Goal: Information Seeking & Learning: Learn about a topic

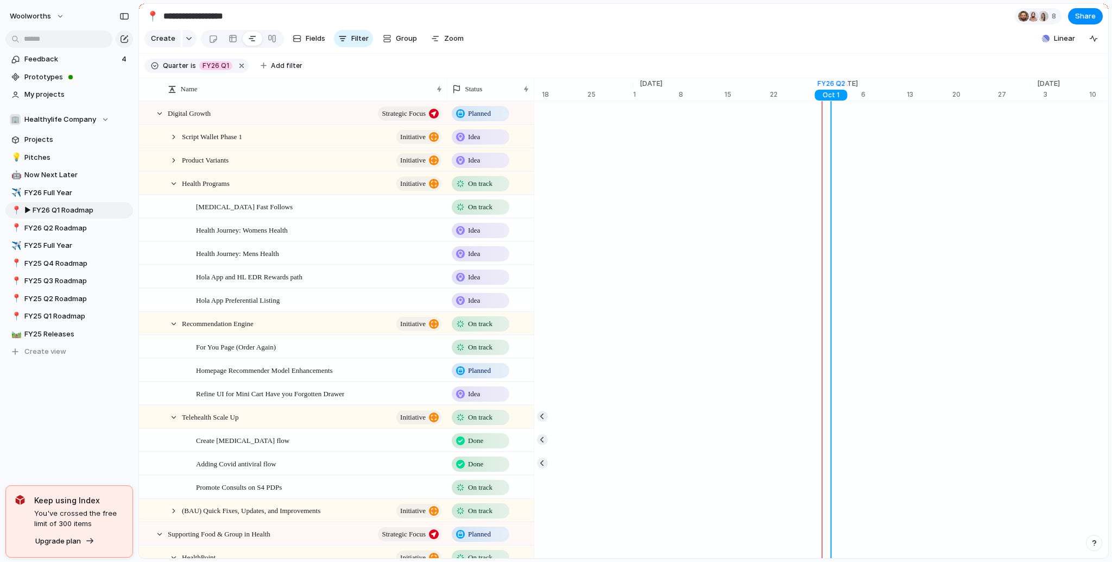
scroll to position [0, 7045]
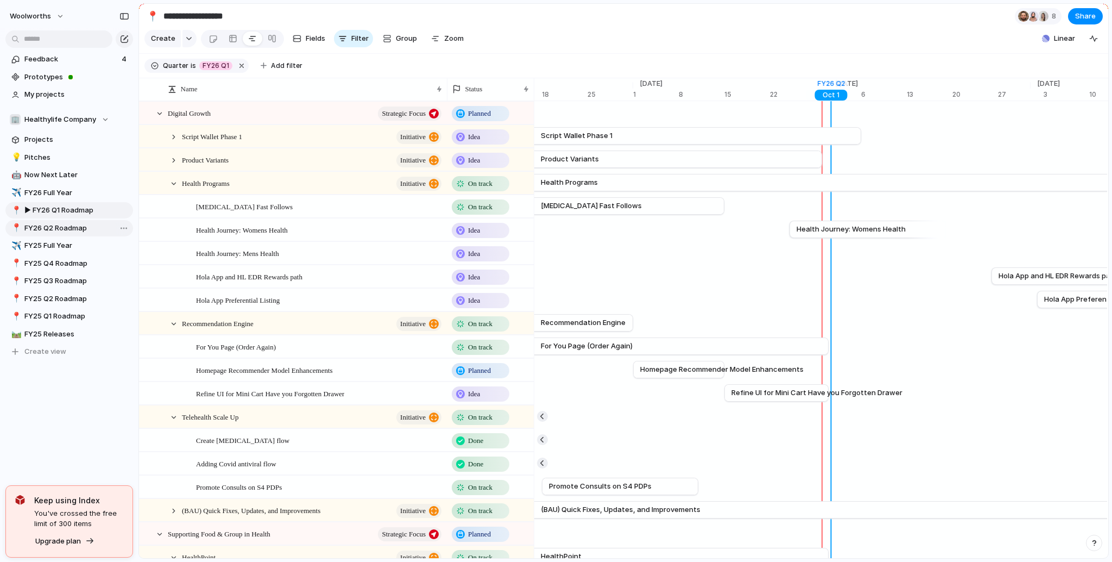
click at [75, 232] on link "📍 FY26 Q2 Roadmap" at bounding box center [69, 228] width 128 height 16
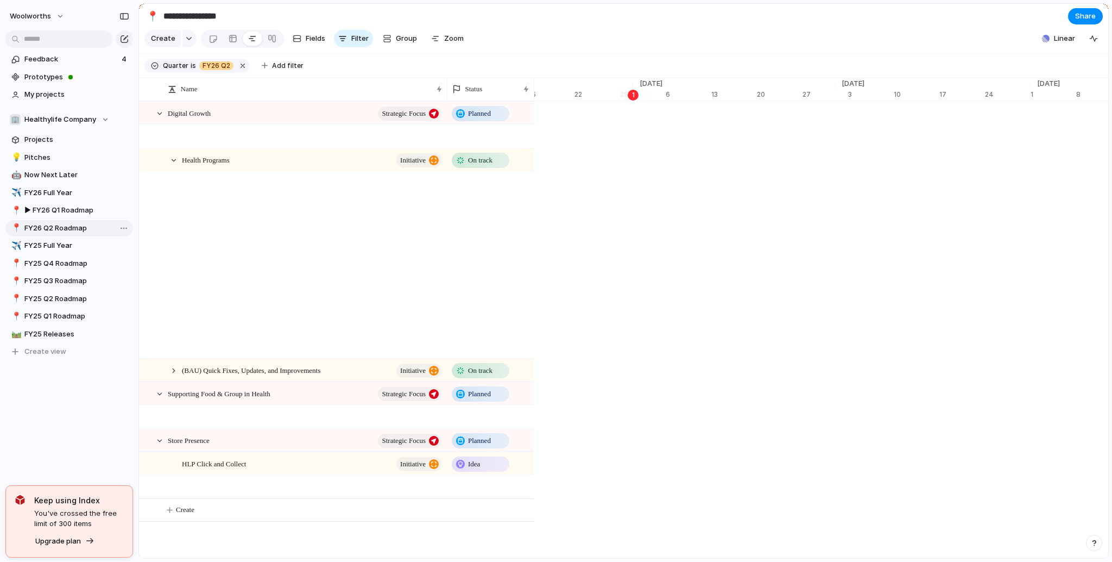
scroll to position [0, 6865]
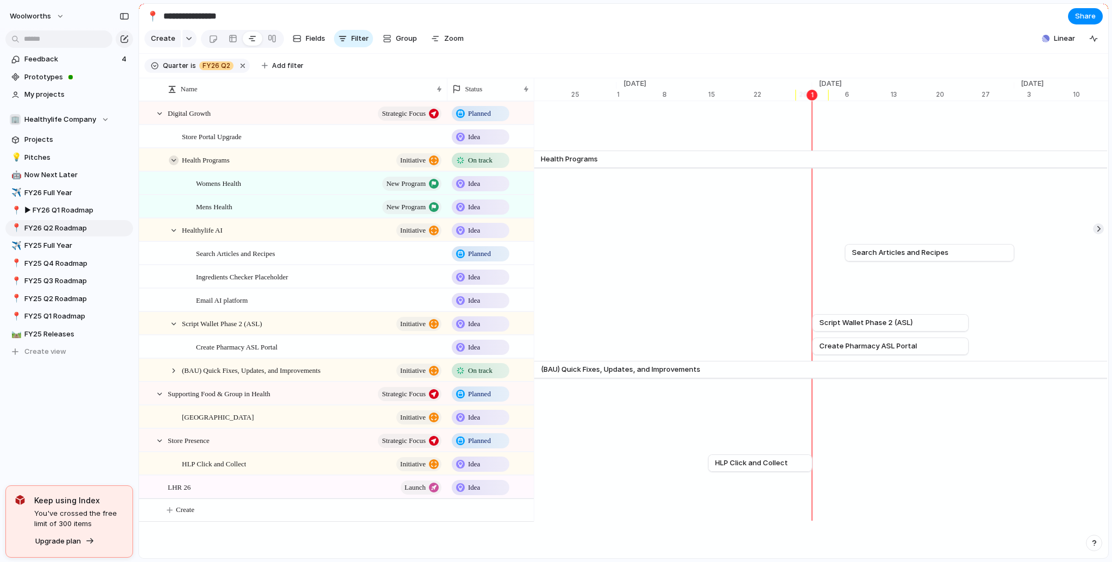
click at [173, 165] on div at bounding box center [174, 160] width 10 height 10
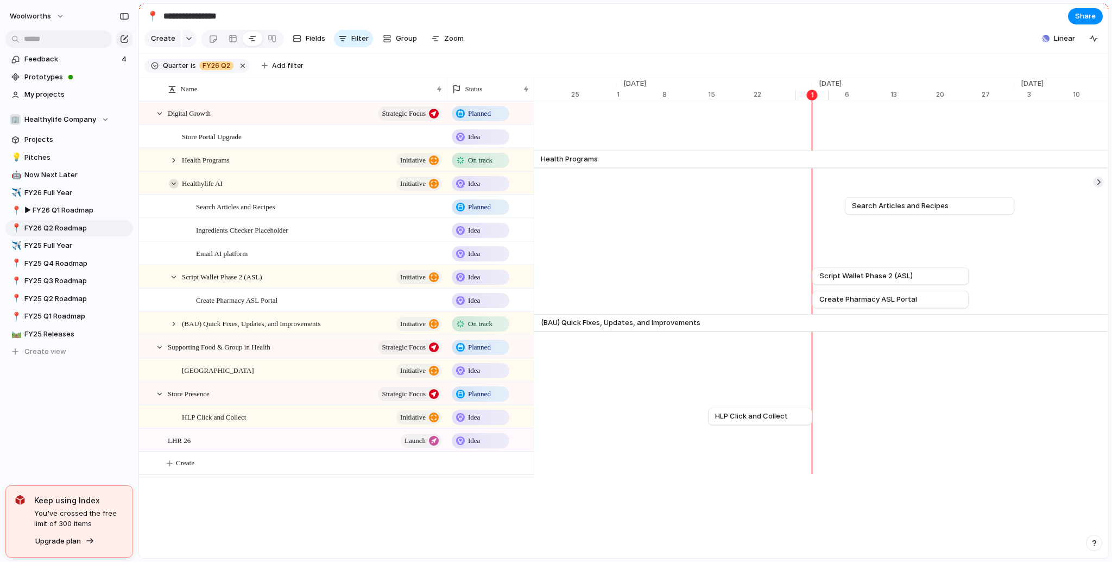
click at [173, 188] on div at bounding box center [174, 184] width 10 height 10
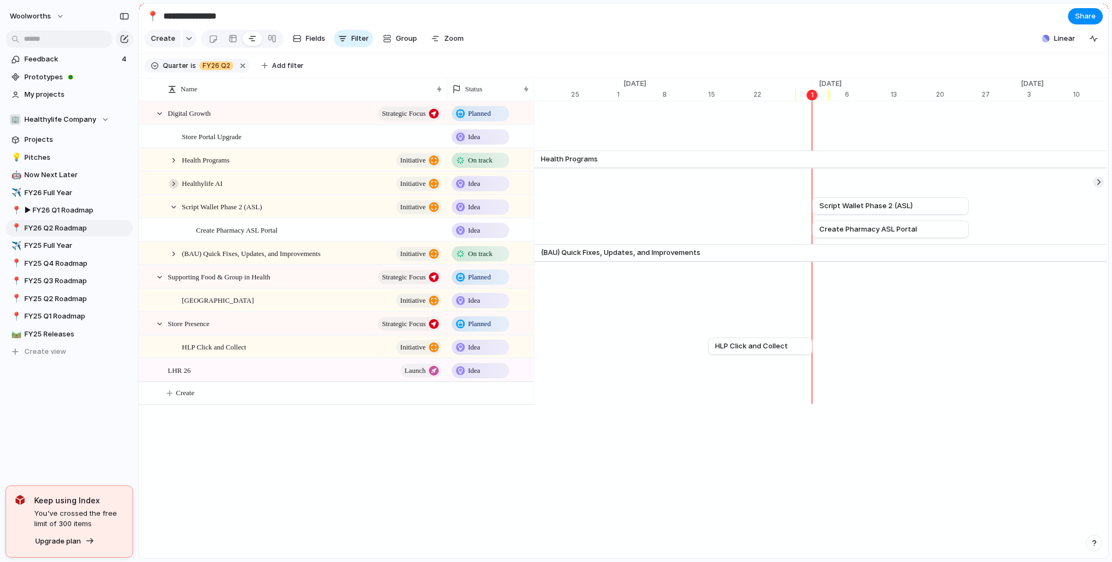
click at [173, 188] on div at bounding box center [174, 184] width 10 height 10
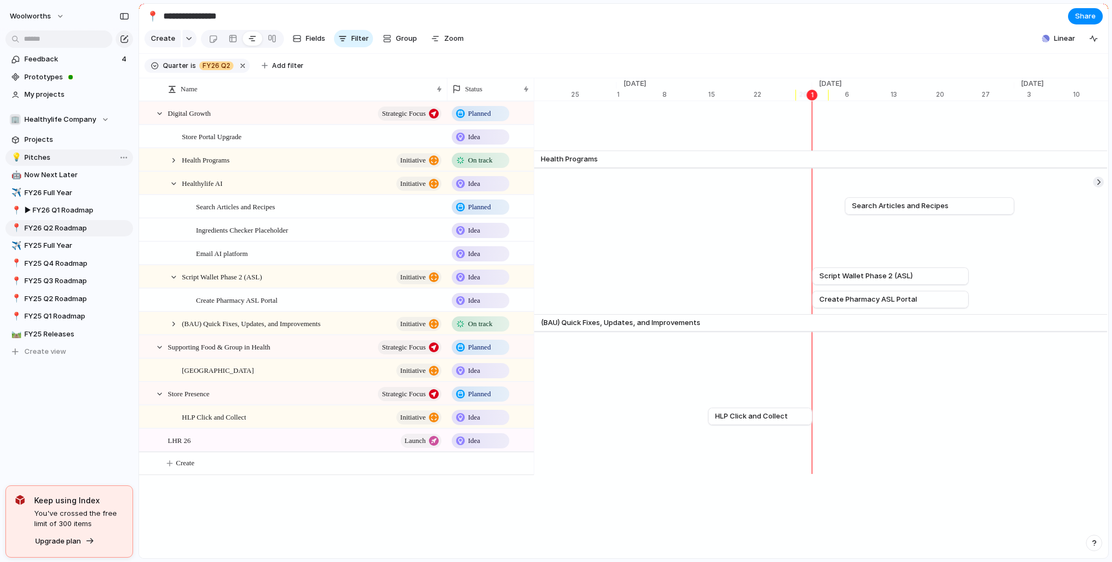
click at [67, 163] on link "💡 Pitches" at bounding box center [69, 157] width 128 height 16
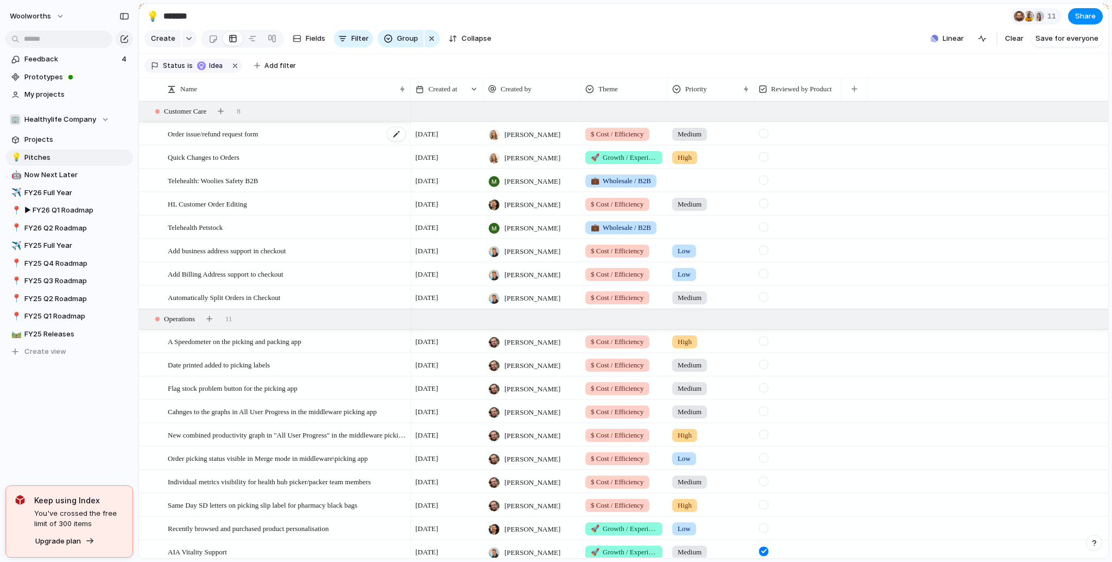
click at [258, 140] on span "Order issue/refund request form" at bounding box center [213, 133] width 90 height 12
click at [314, 145] on div "Order issue/refund request form" at bounding box center [287, 134] width 239 height 22
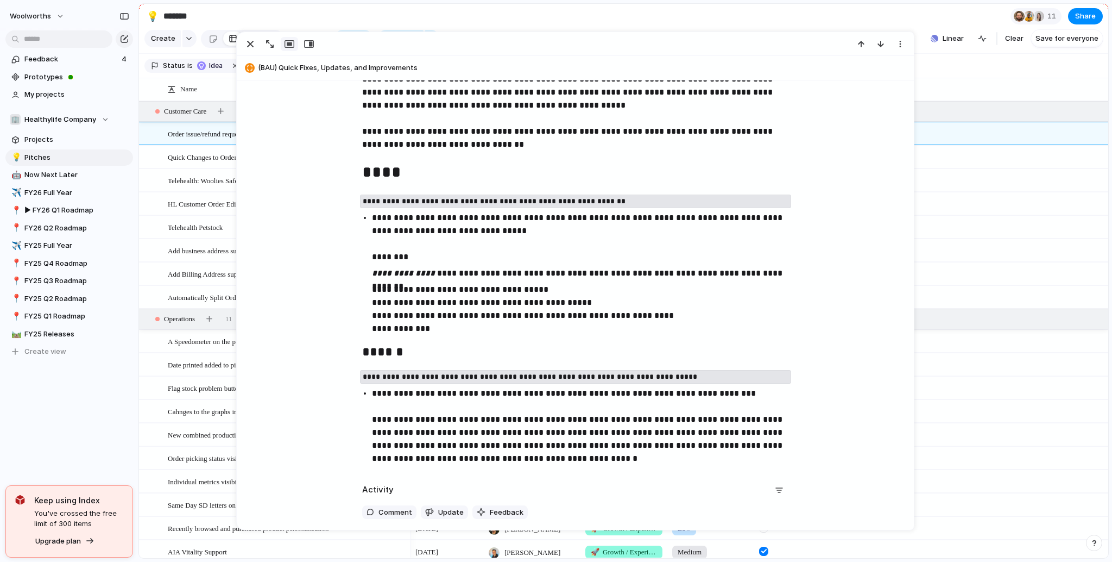
scroll to position [717, 0]
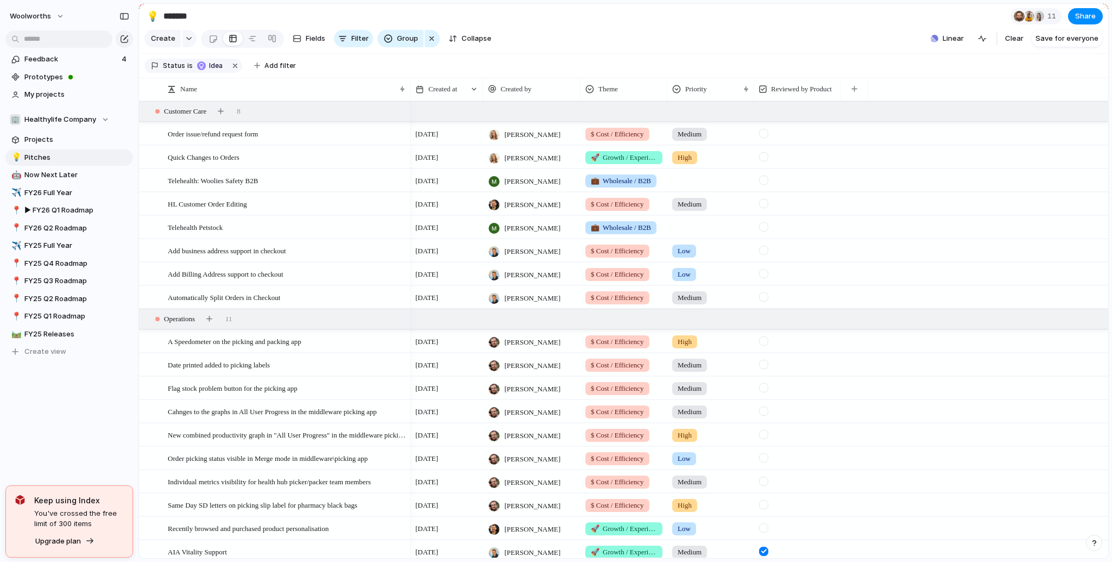
click at [765, 138] on div at bounding box center [763, 133] width 9 height 9
click at [223, 163] on span "Quick Changes to Orders" at bounding box center [204, 156] width 72 height 12
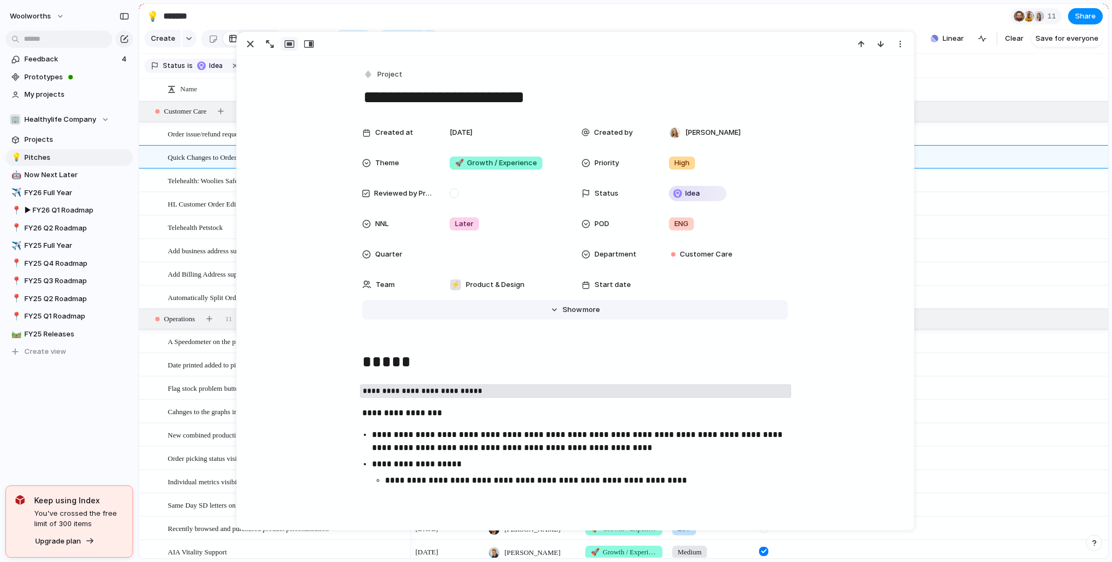
scroll to position [65, 0]
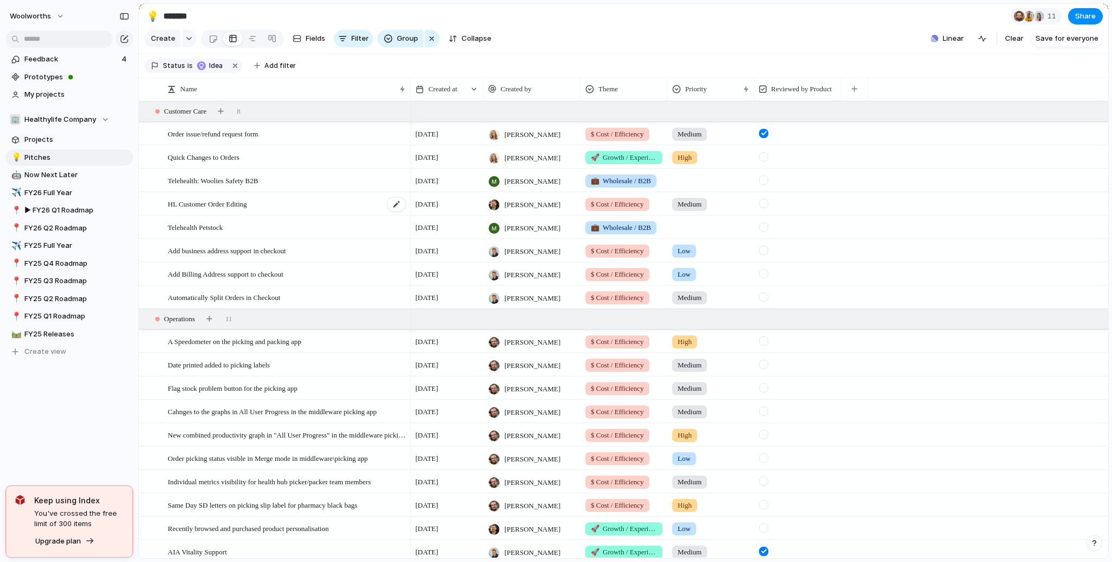
click at [215, 210] on span "HL Customer Order Editing" at bounding box center [207, 203] width 79 height 12
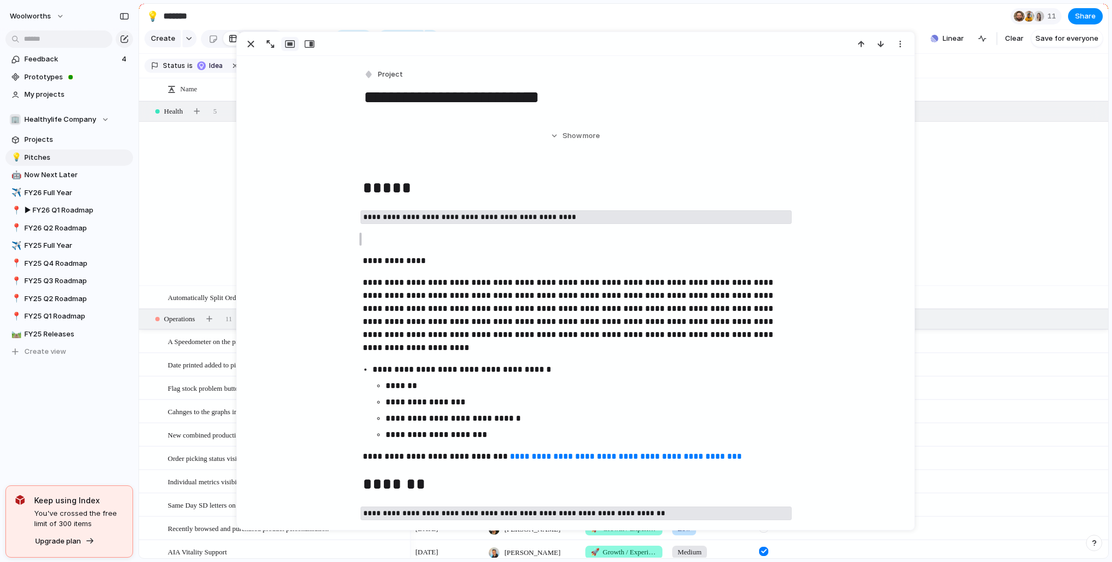
scroll to position [869, 0]
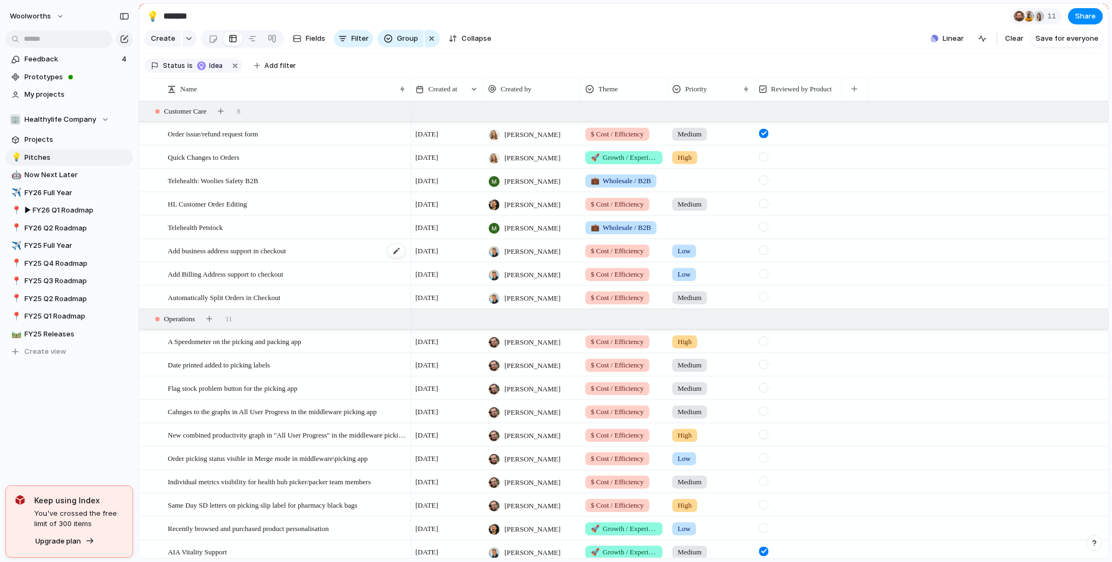
click at [266, 256] on span "Add business address support in checkout" at bounding box center [227, 250] width 118 height 12
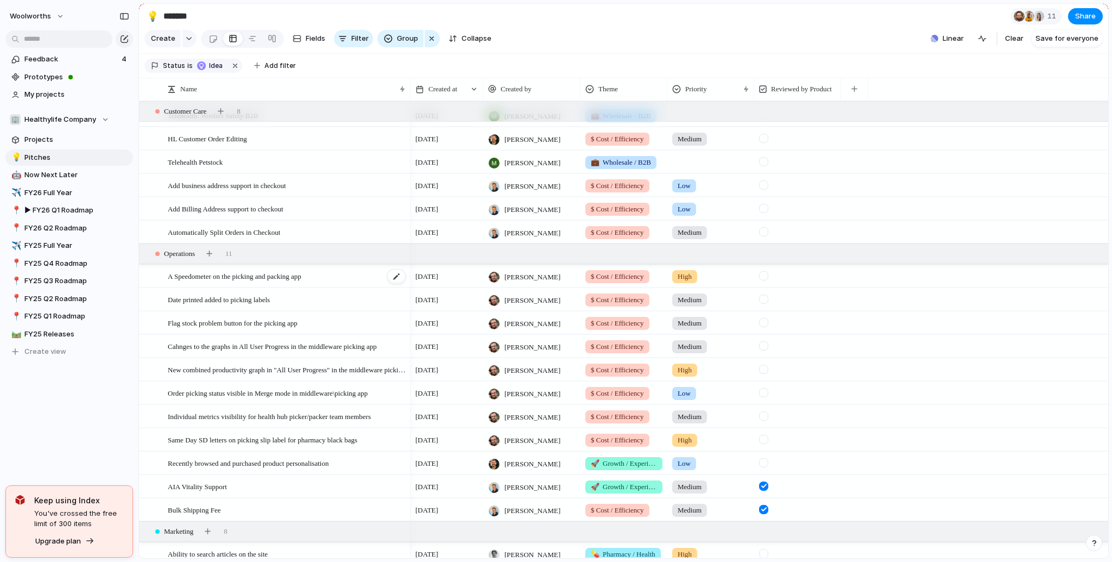
scroll to position [130, 0]
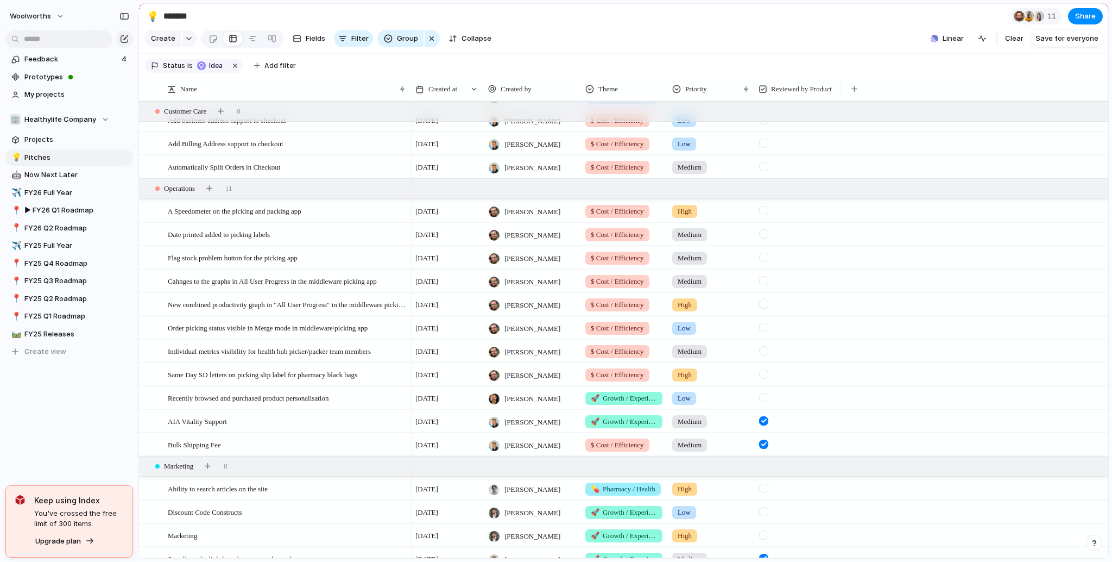
click at [770, 215] on form at bounding box center [764, 207] width 18 height 15
click at [769, 215] on div at bounding box center [763, 210] width 9 height 9
click at [767, 215] on div at bounding box center [763, 210] width 9 height 9
click at [765, 238] on div at bounding box center [763, 233] width 9 height 9
click at [764, 262] on div at bounding box center [763, 257] width 9 height 9
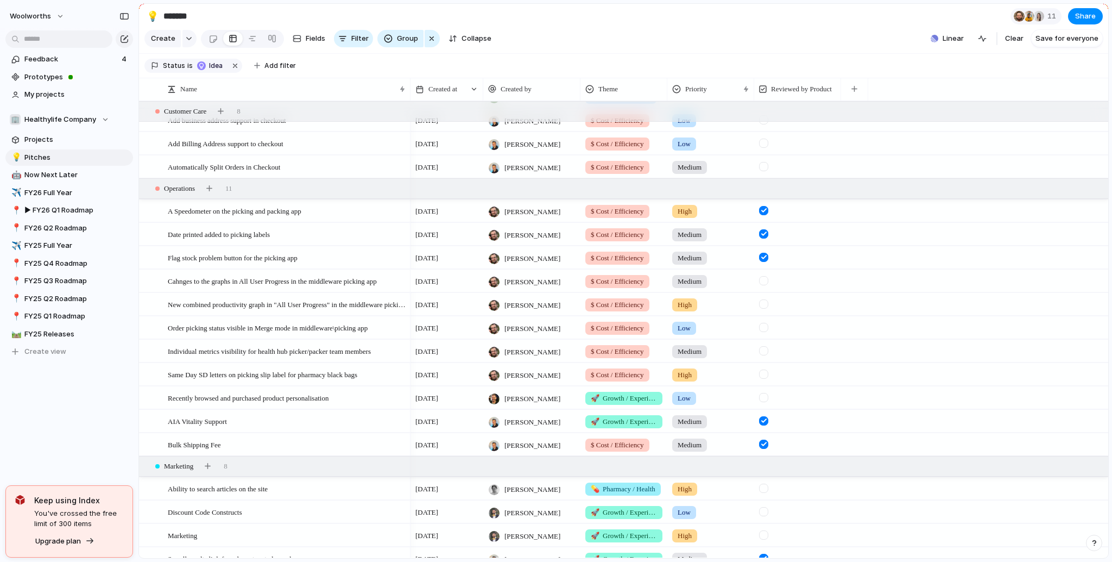
click at [764, 285] on div at bounding box center [763, 280] width 9 height 9
click at [760, 309] on div at bounding box center [763, 303] width 9 height 9
click at [766, 332] on div at bounding box center [763, 327] width 9 height 9
click at [764, 355] on div at bounding box center [763, 350] width 9 height 9
click at [762, 379] on div at bounding box center [763, 373] width 9 height 9
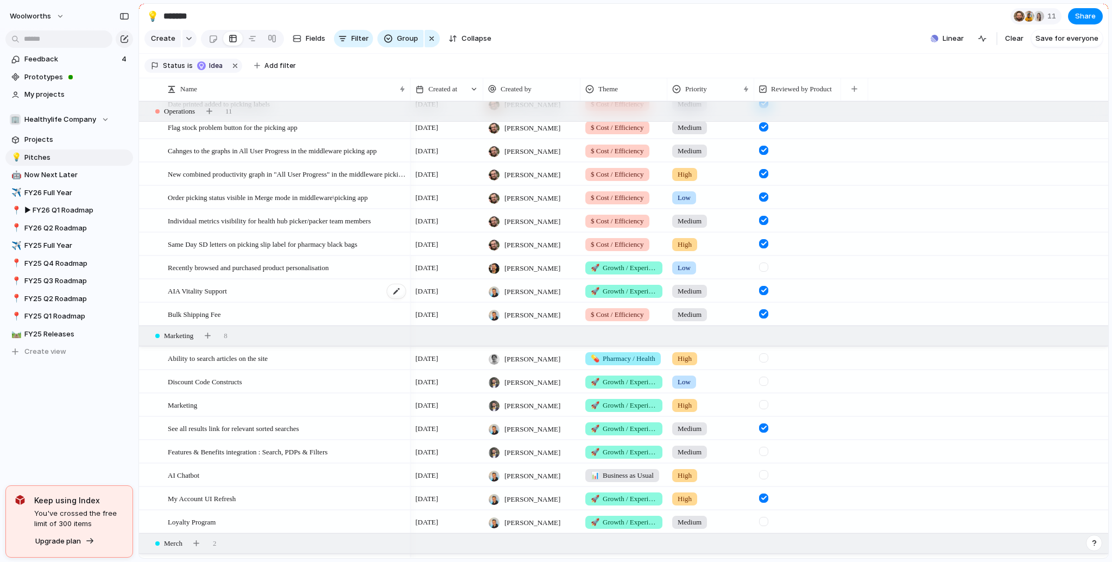
scroll to position [326, 0]
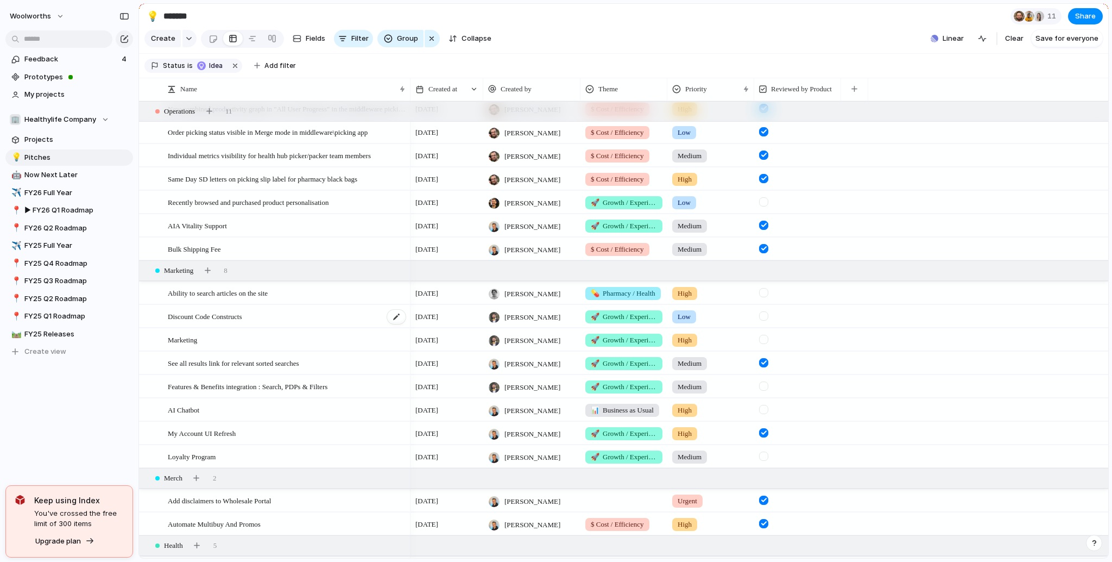
click at [262, 319] on div "Discount Code Constructs" at bounding box center [287, 316] width 239 height 22
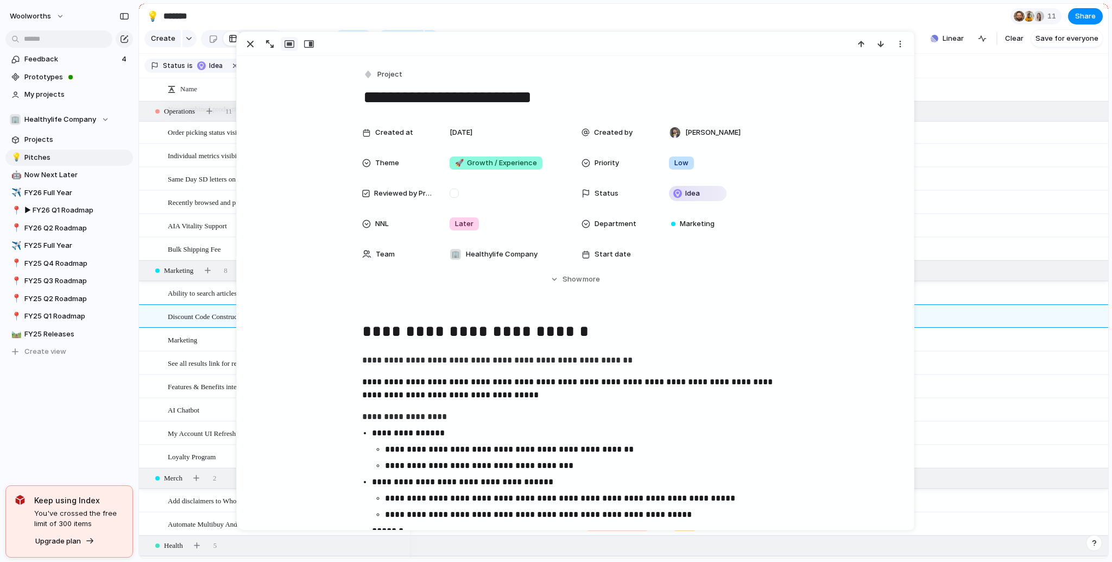
scroll to position [130, 0]
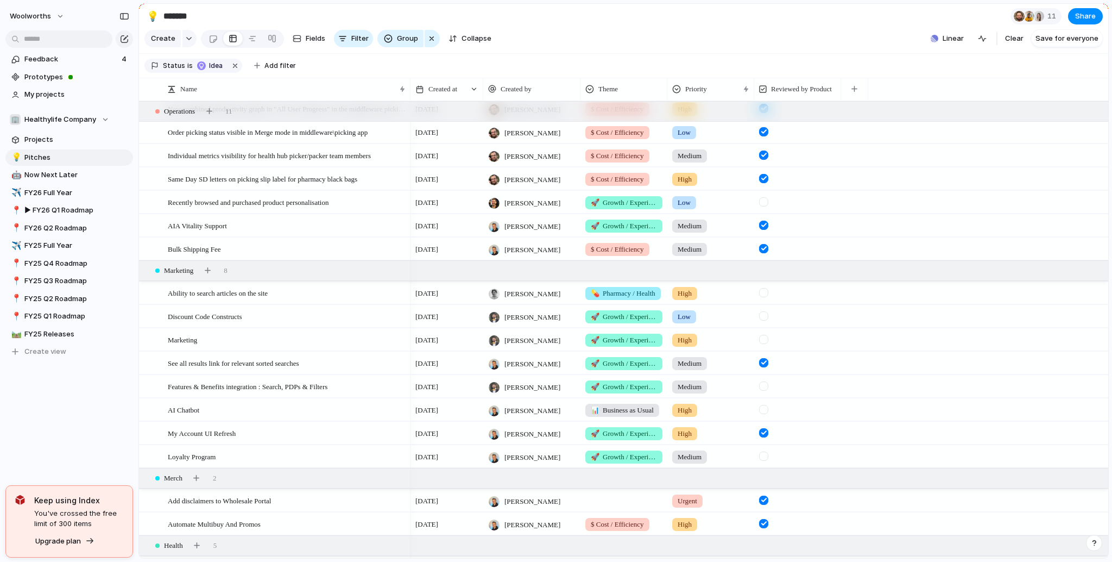
click at [763, 320] on div at bounding box center [763, 315] width 9 height 9
click at [222, 349] on div "Marketing" at bounding box center [287, 340] width 239 height 22
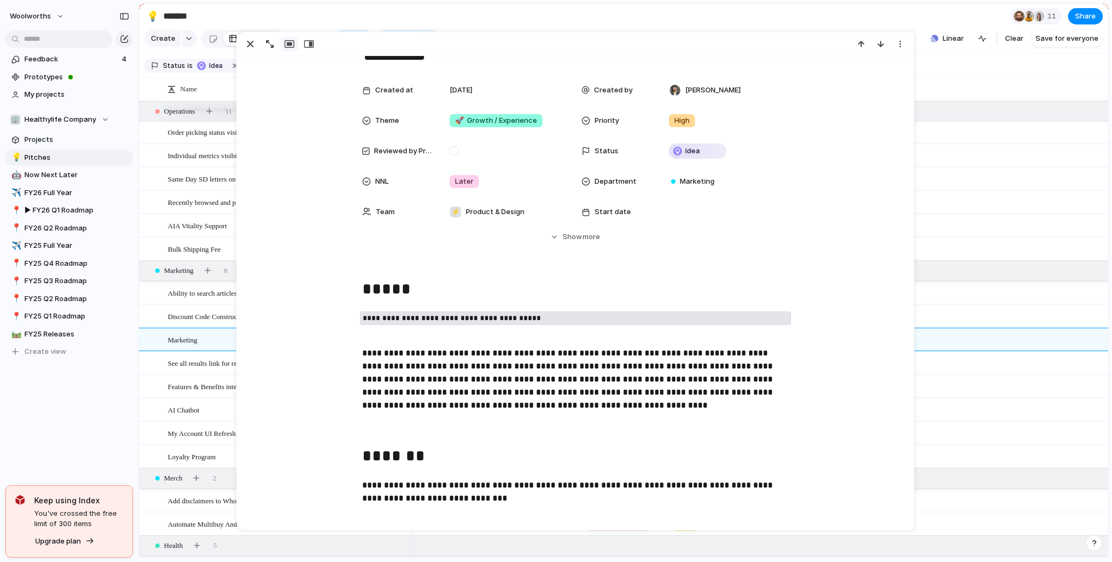
scroll to position [65, 0]
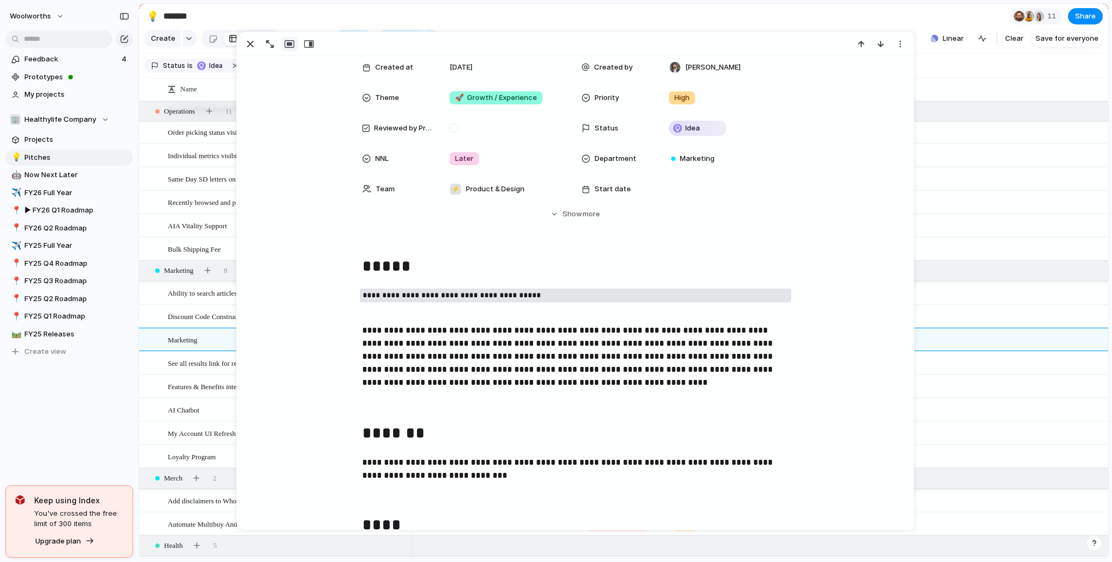
click at [117, 384] on div "Feedback 4 Prototypes My projects 🏢 Healthylife Company Projects 💡 Pitches 🤖 No…" at bounding box center [69, 224] width 139 height 448
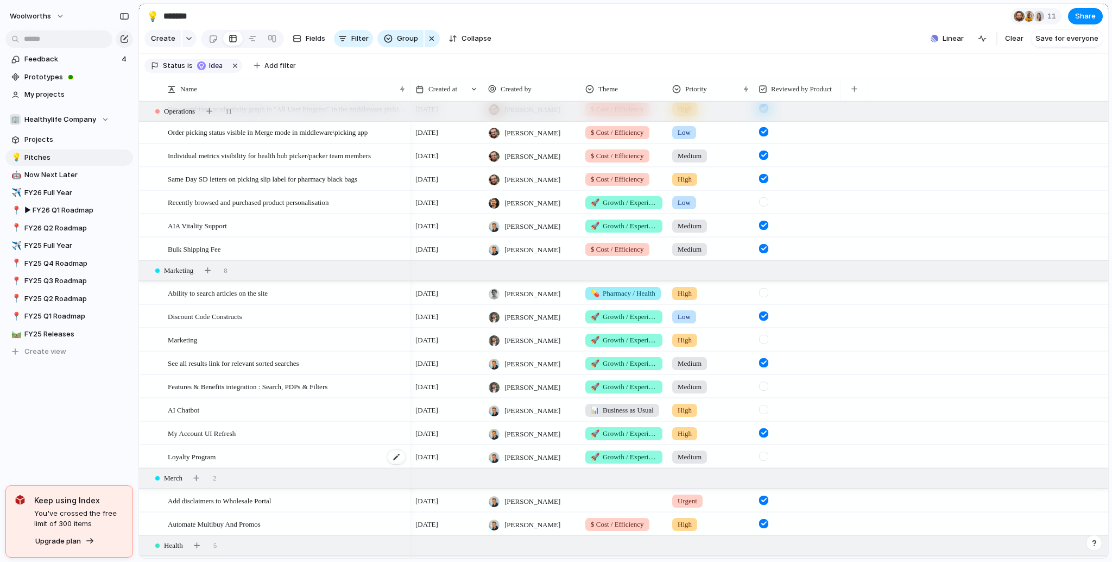
scroll to position [391, 0]
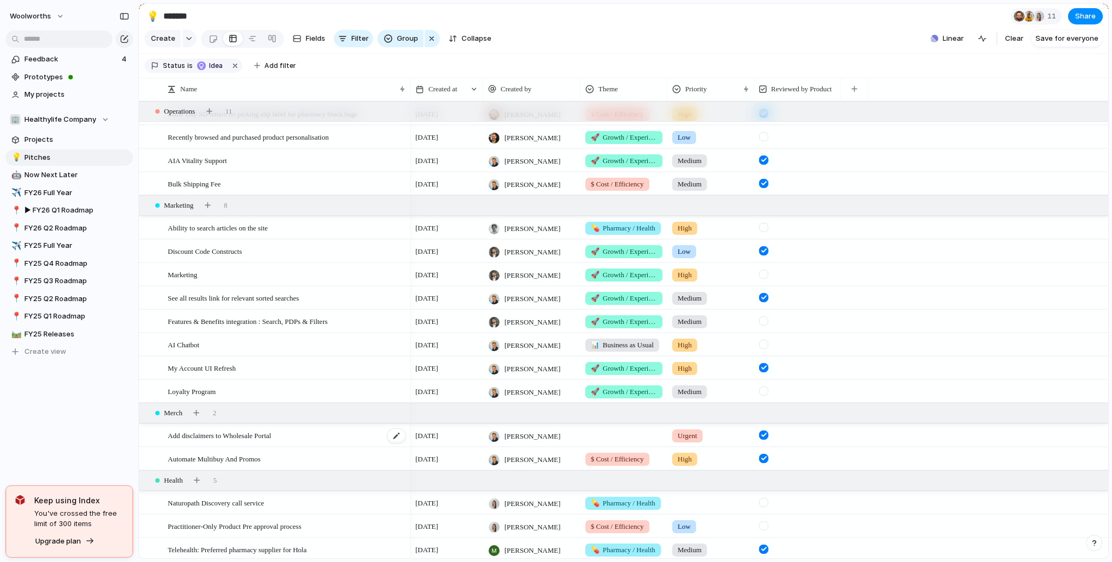
click at [293, 446] on div "Add disclaimers to Wholesale Portal" at bounding box center [287, 435] width 239 height 22
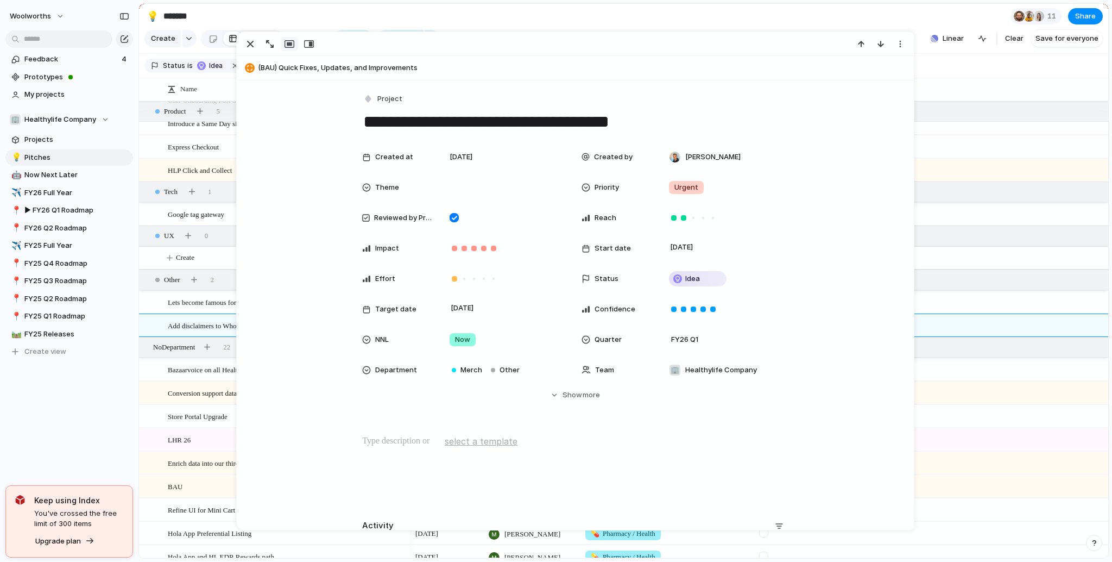
scroll to position [261, 0]
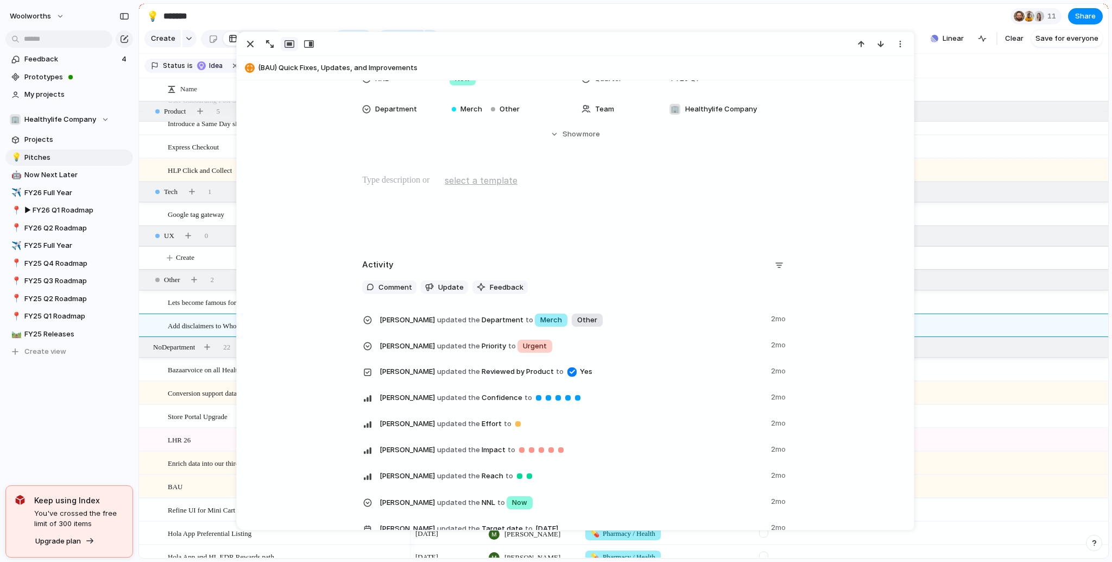
click at [103, 412] on div "Feedback 4 Prototypes My projects 🏢 Healthylife Company Projects 💡 Pitches 🤖 No…" at bounding box center [69, 224] width 139 height 448
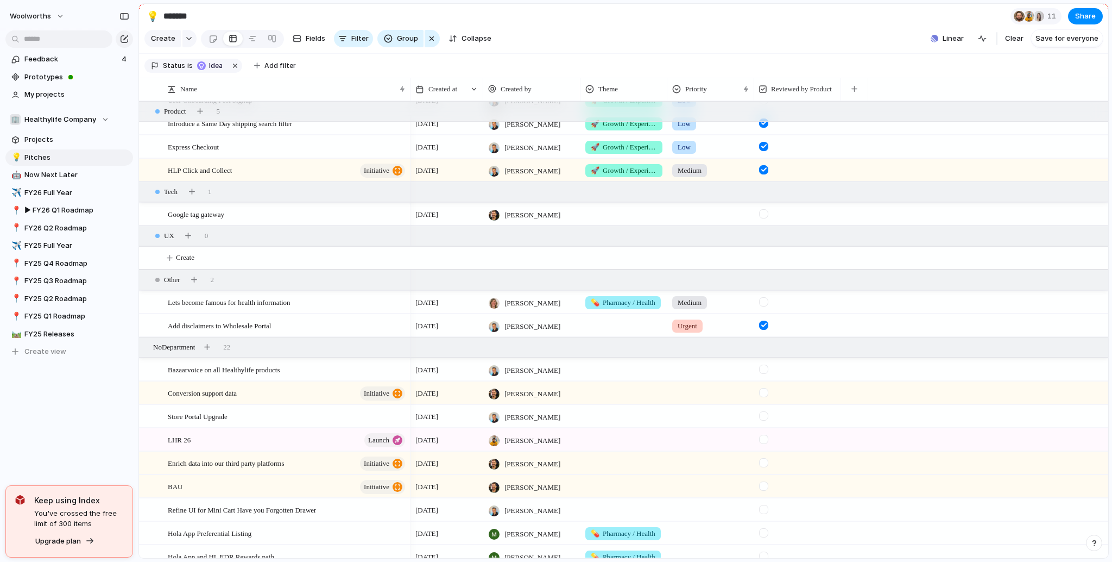
scroll to position [1274, 0]
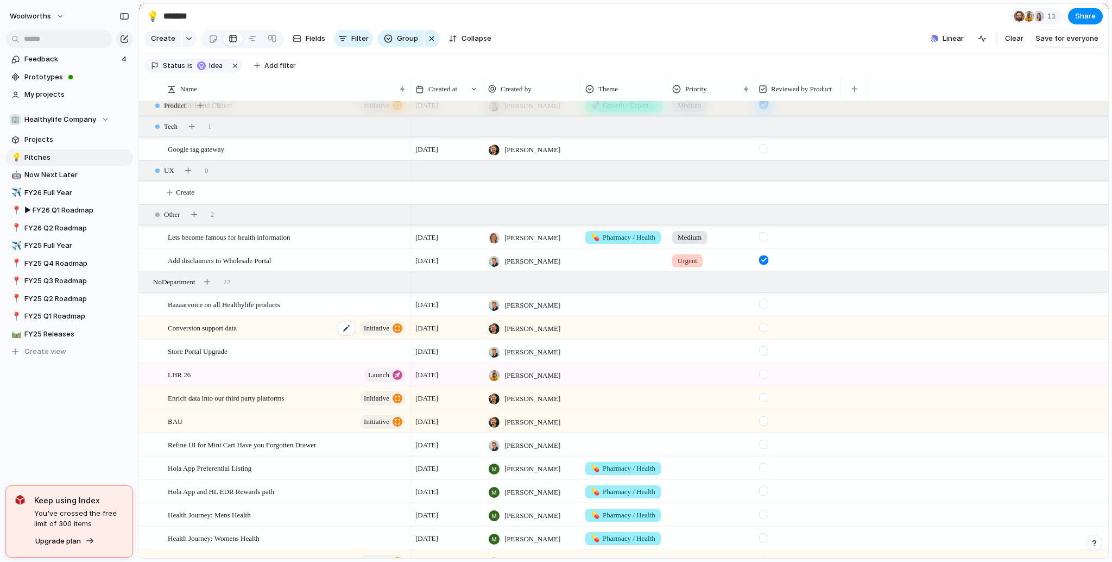
click at [298, 336] on div "Conversion support data initiative" at bounding box center [287, 328] width 239 height 22
click at [728, 311] on div at bounding box center [711, 302] width 86 height 18
click at [694, 393] on span "Medium" at bounding box center [693, 394] width 27 height 11
click at [306, 311] on div "Bazaarvoice on all Healthylife products" at bounding box center [287, 304] width 239 height 22
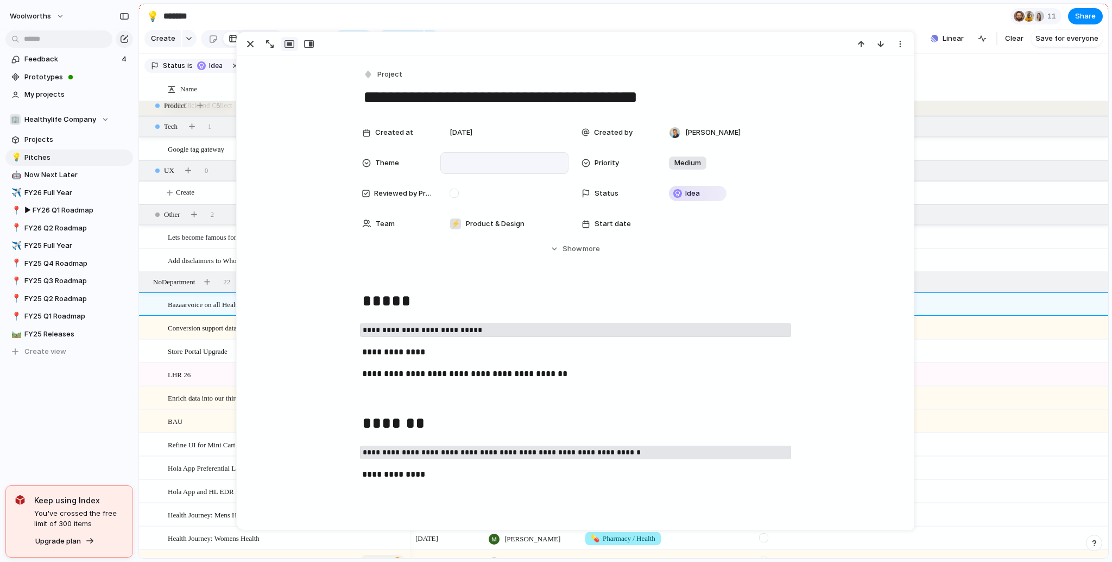
click at [470, 160] on div at bounding box center [504, 163] width 118 height 12
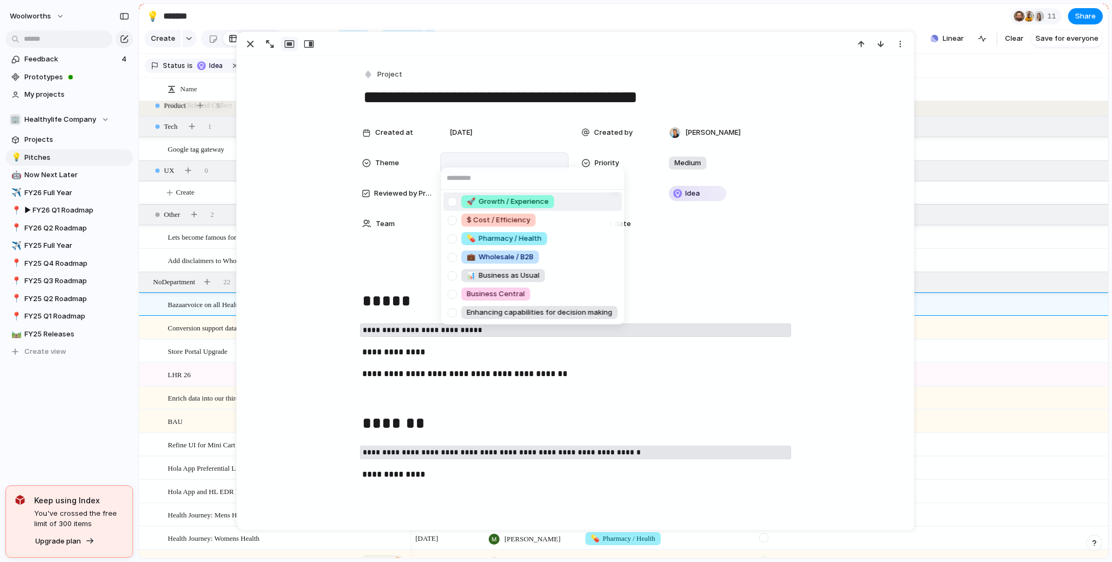
click at [456, 207] on div at bounding box center [452, 201] width 19 height 19
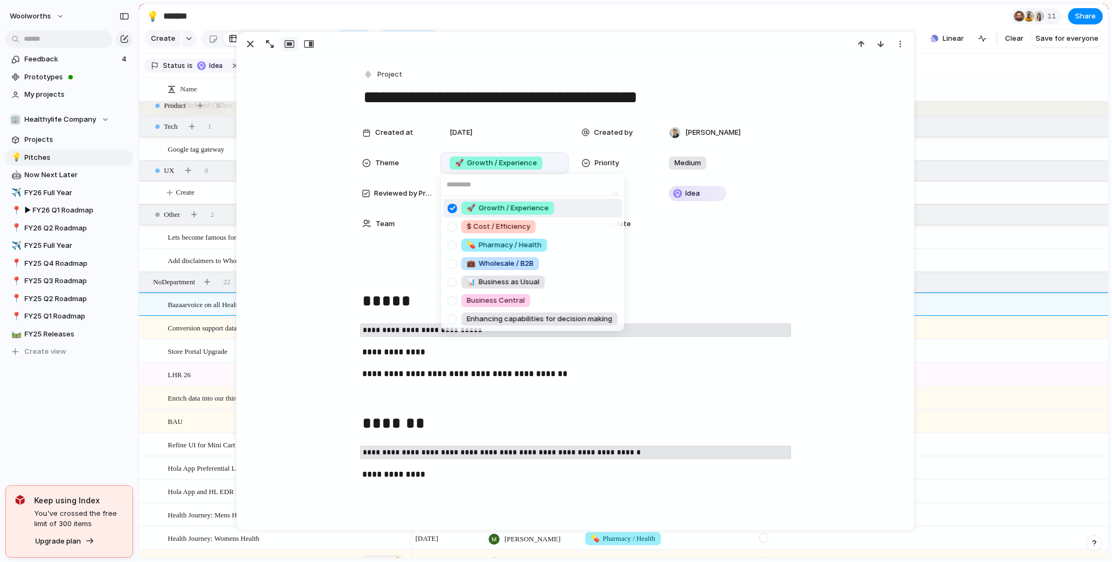
click at [331, 266] on div "🚀 Growth / Experience $ Cost / Efficiency 💊 Pharmacy / Health 💼 Wholesale / B2B…" at bounding box center [556, 281] width 1112 height 562
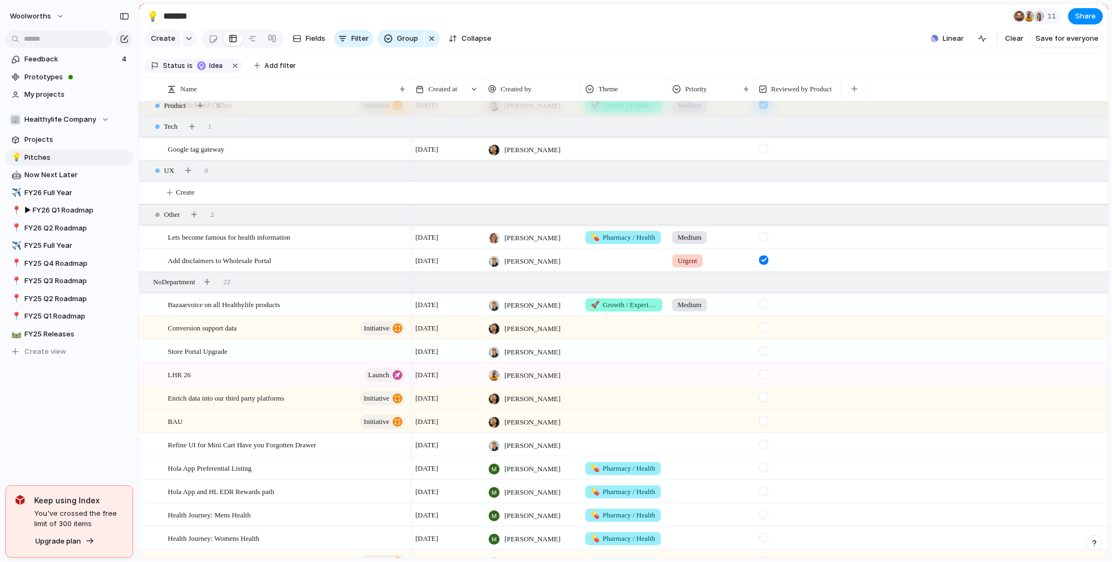
click at [766, 309] on div at bounding box center [763, 303] width 9 height 9
click at [258, 362] on div "Store Portal Upgrade" at bounding box center [287, 351] width 239 height 22
click at [261, 382] on div "LHR 26 launch" at bounding box center [287, 374] width 239 height 22
click at [223, 376] on div "LHR 26 launch" at bounding box center [287, 374] width 239 height 22
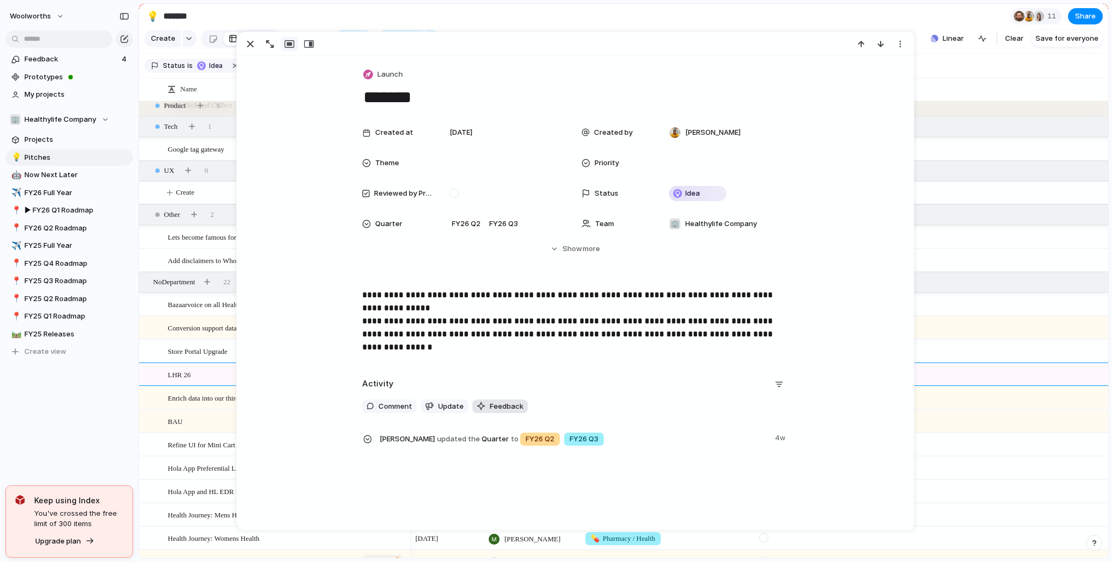
scroll to position [1, 0]
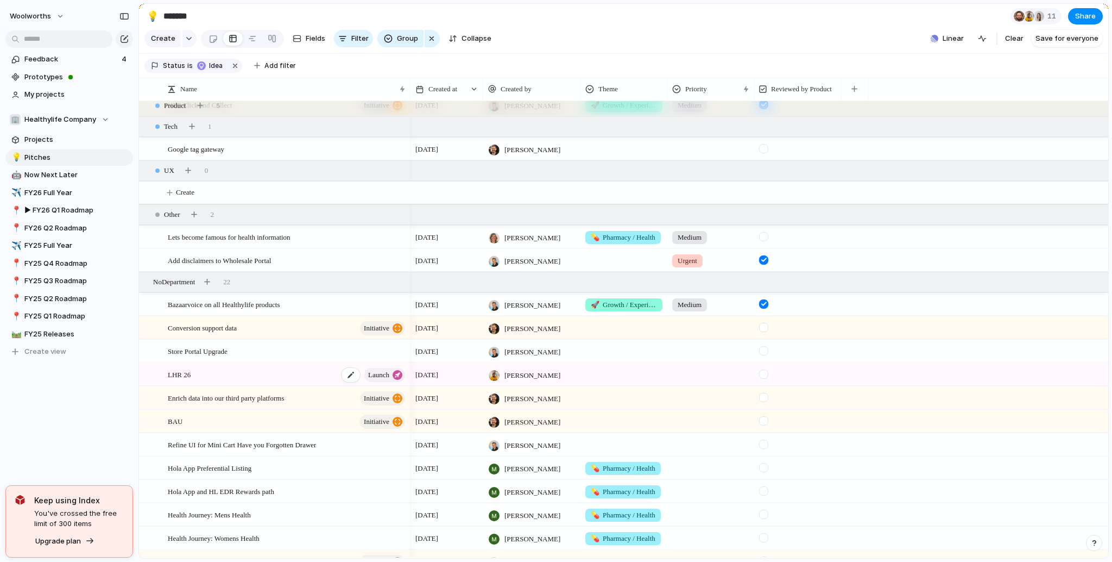
click at [272, 376] on div "LHR 26 launch" at bounding box center [287, 374] width 239 height 22
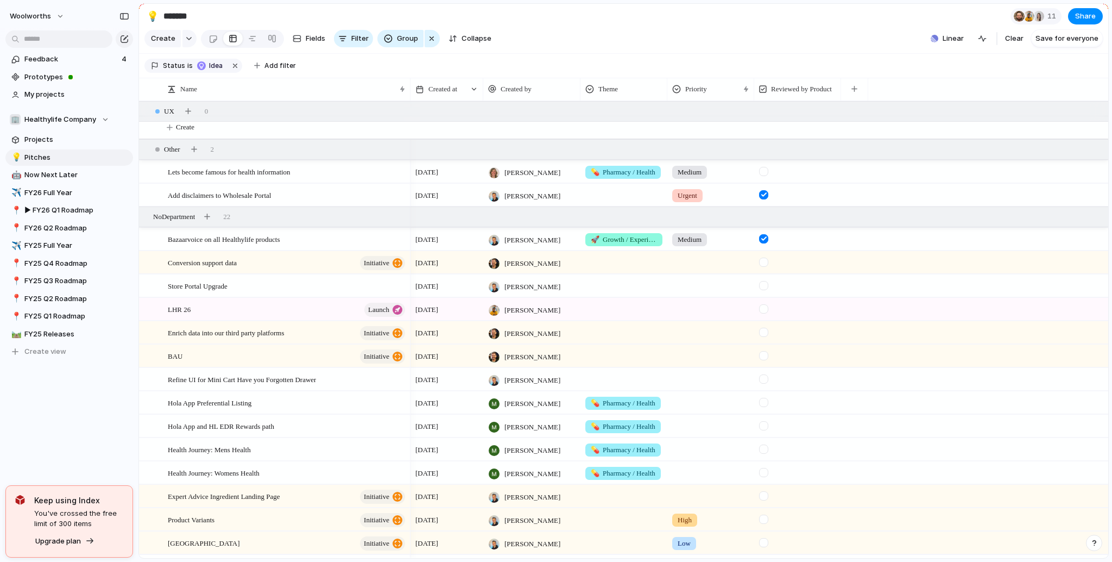
click at [763, 383] on div at bounding box center [763, 378] width 9 height 9
click at [605, 386] on div at bounding box center [624, 377] width 86 height 18
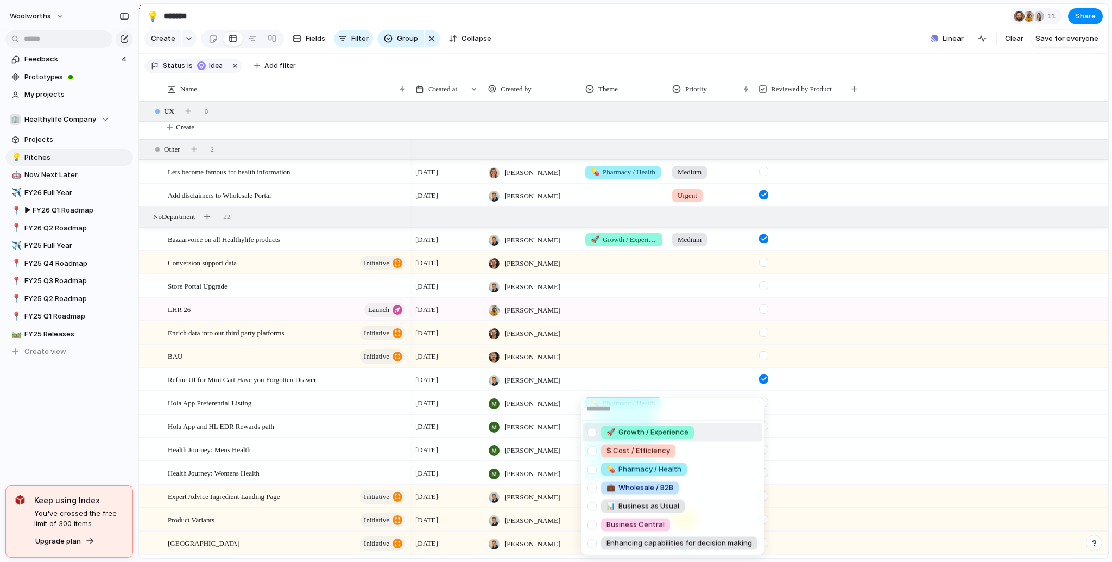
click at [647, 437] on span "🚀 Growth / Experience" at bounding box center [648, 432] width 82 height 11
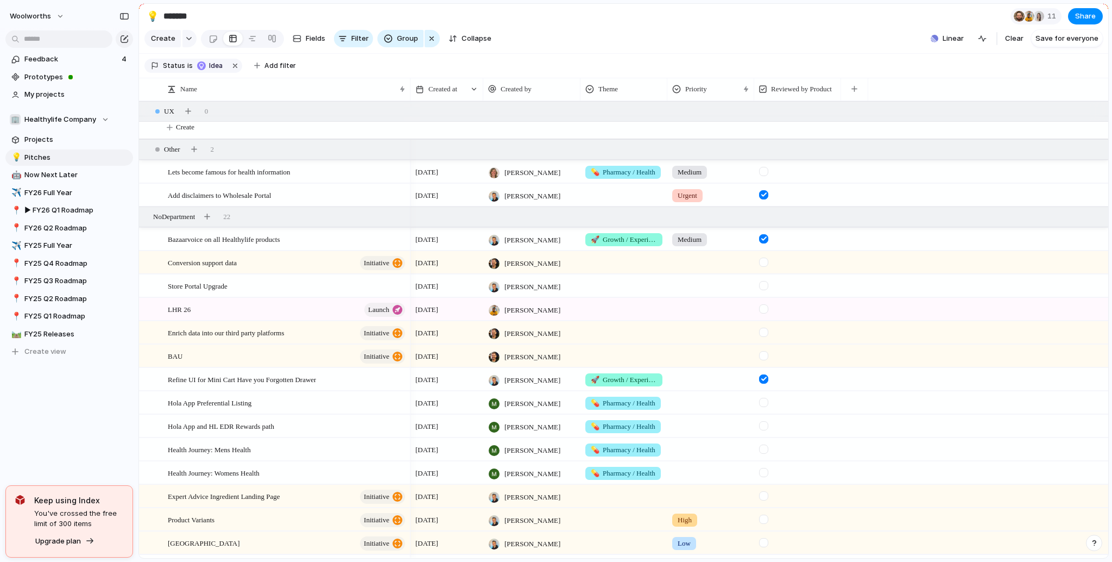
click at [677, 386] on div at bounding box center [711, 377] width 86 height 18
click at [687, 471] on span "Medium" at bounding box center [693, 469] width 27 height 11
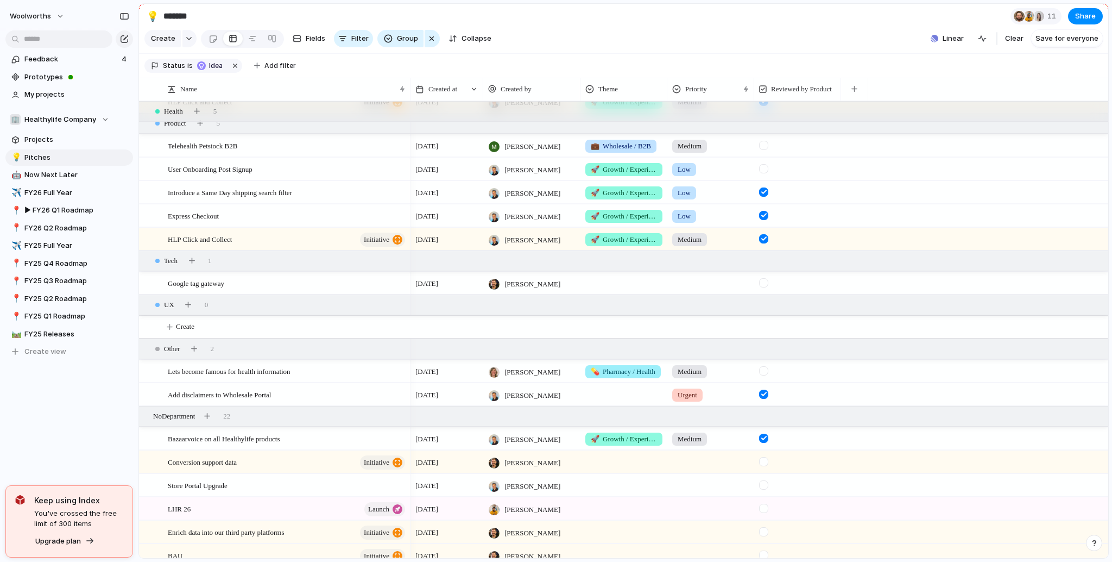
scroll to position [814, 0]
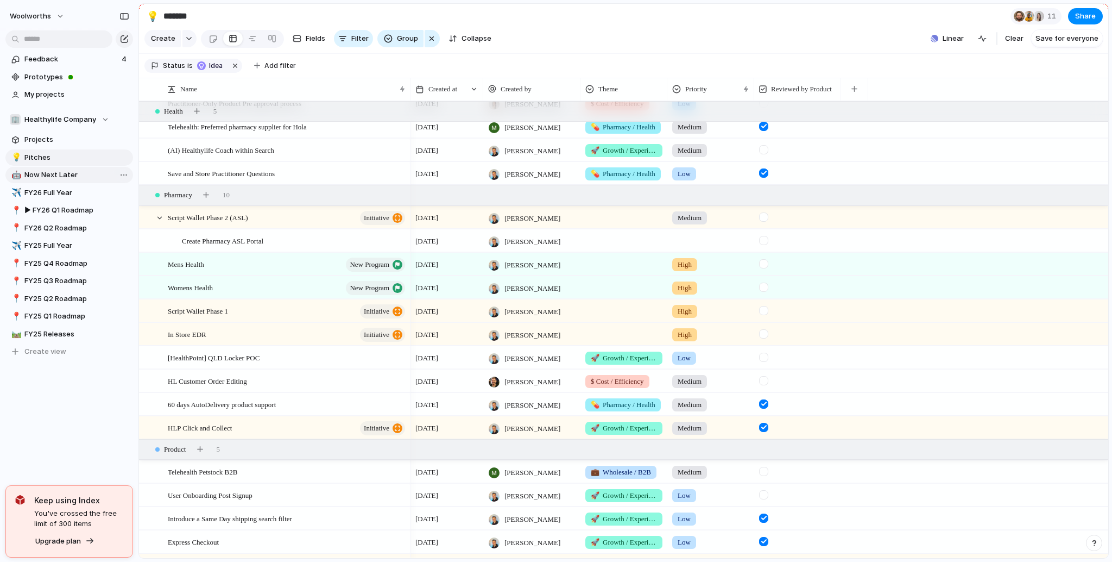
click at [56, 174] on span "Now Next Later" at bounding box center [76, 174] width 105 height 11
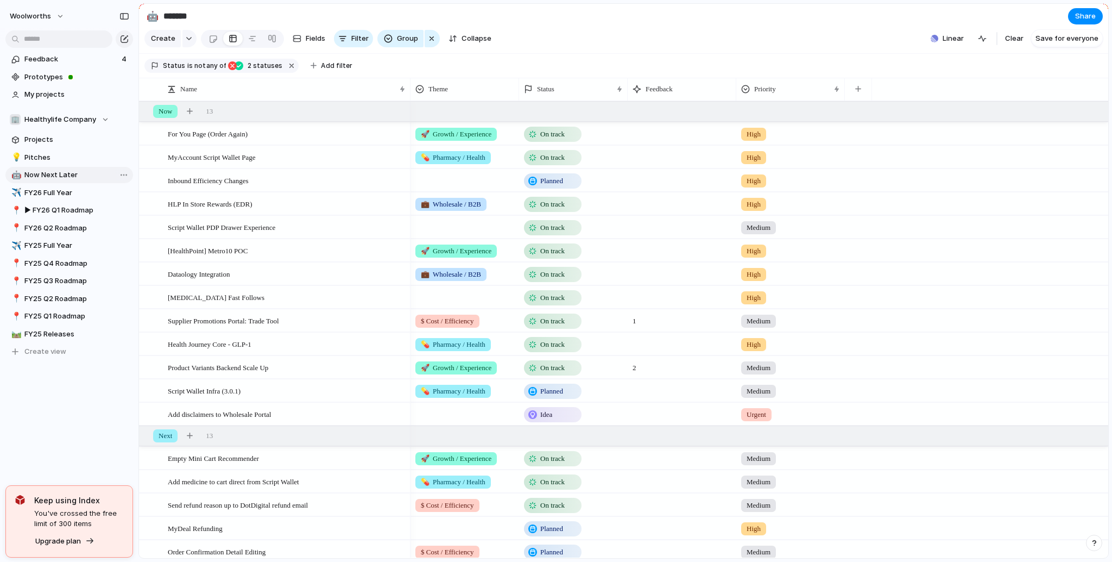
type input "**********"
click at [78, 122] on span "Healthylife Company" at bounding box center [60, 119] width 72 height 11
click at [79, 199] on span "Product & Design" at bounding box center [63, 200] width 59 height 11
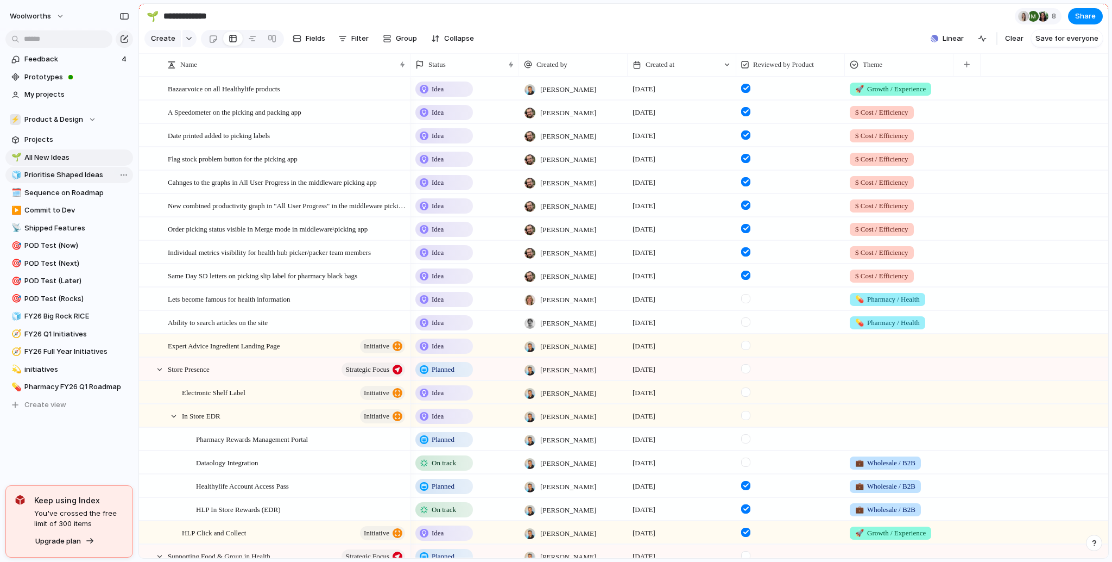
click at [70, 177] on span "Prioritise Shaped Ideas" at bounding box center [76, 174] width 105 height 11
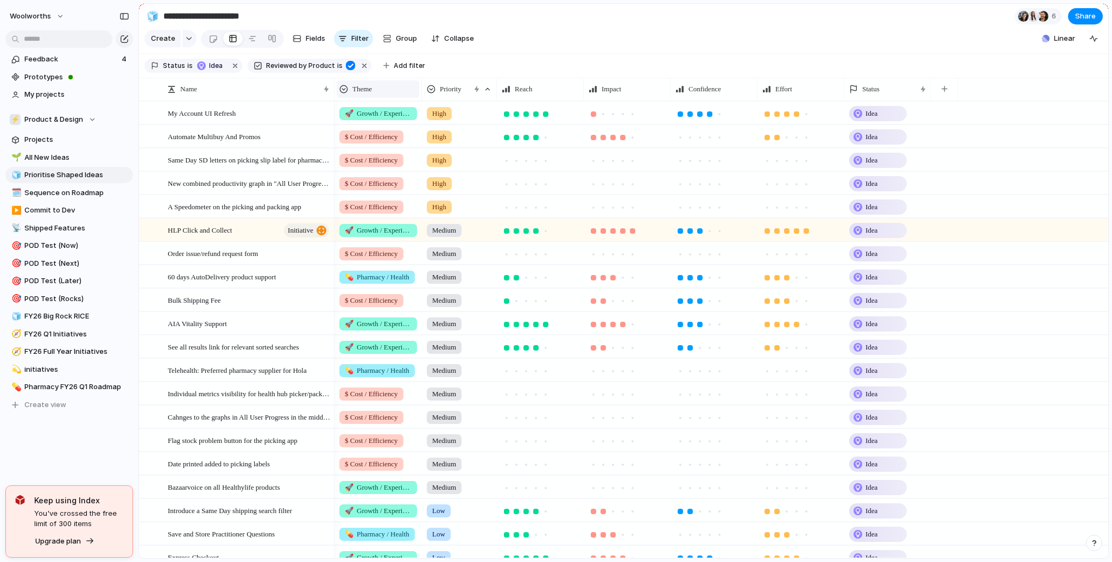
click at [370, 95] on span "Theme" at bounding box center [362, 89] width 20 height 11
click at [558, 54] on div "Modify Hide Sort ascending Sort descending" at bounding box center [556, 281] width 1112 height 562
click at [367, 95] on span "Theme" at bounding box center [362, 89] width 20 height 11
click at [463, 97] on div "Modify Hide Sort ascending Sort descending" at bounding box center [556, 281] width 1112 height 562
click at [250, 241] on div "HLP Click and Collect initiative" at bounding box center [249, 230] width 163 height 22
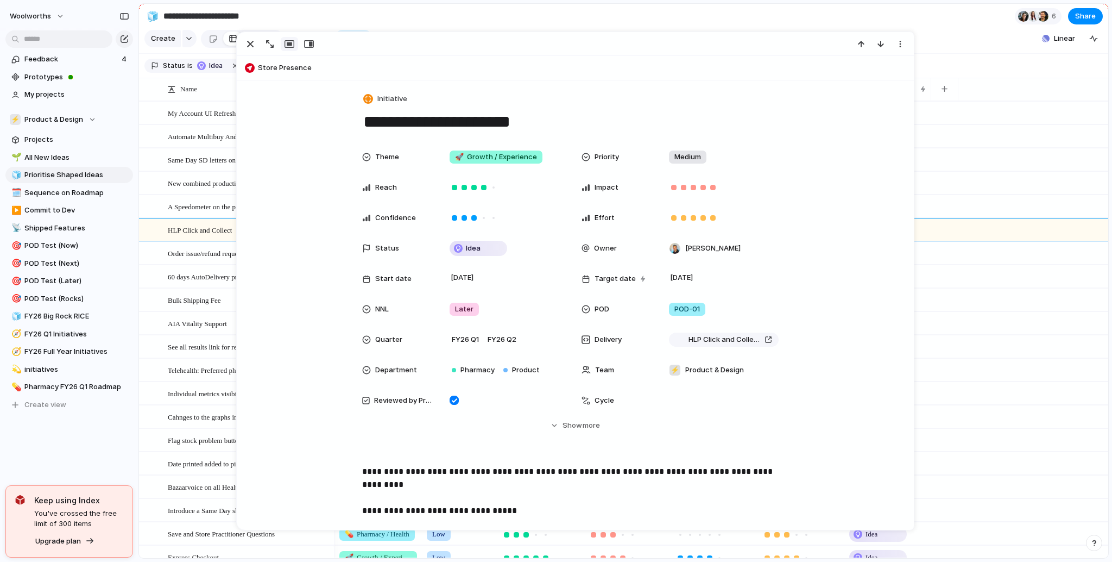
click at [1074, 272] on div "💊 Pharmacy / Health Medium Idea" at bounding box center [722, 276] width 774 height 23
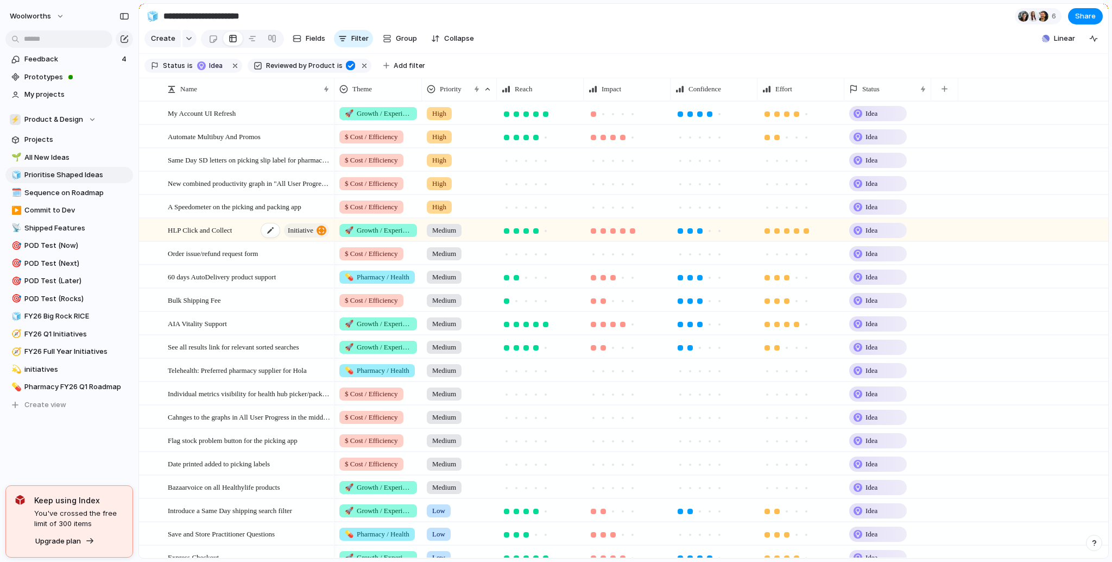
click at [245, 241] on div "HLP Click and Collect initiative" at bounding box center [249, 230] width 163 height 22
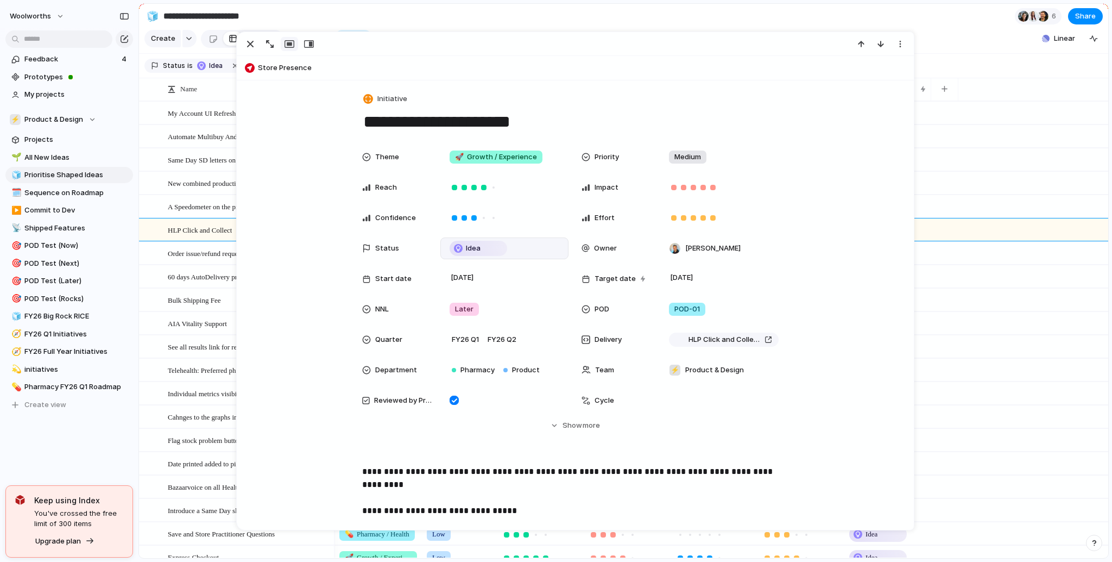
click at [466, 238] on div "Idea" at bounding box center [504, 248] width 128 height 22
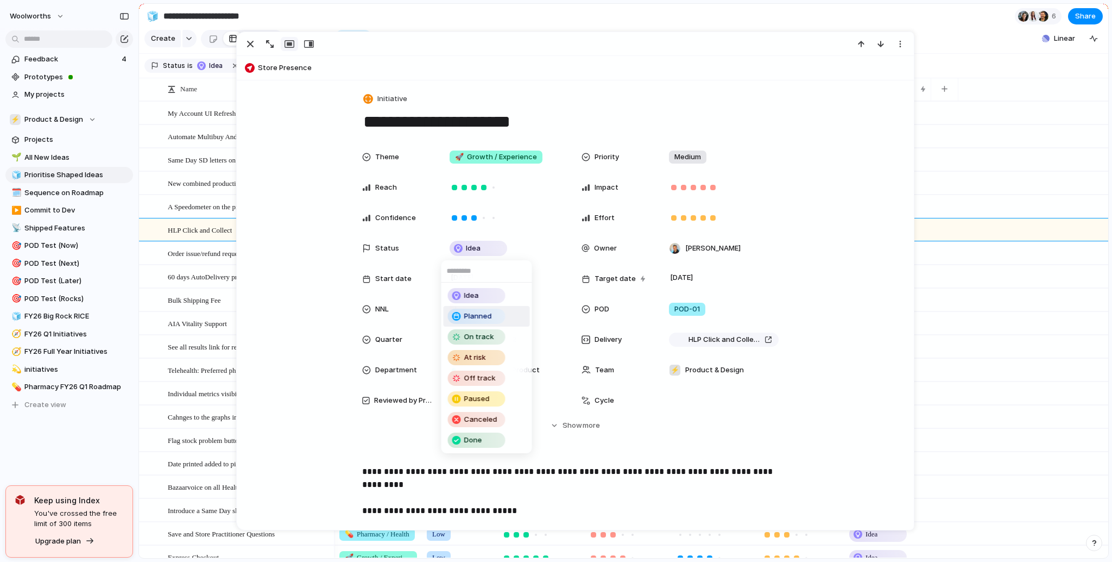
click at [509, 320] on li "Planned" at bounding box center [487, 316] width 86 height 21
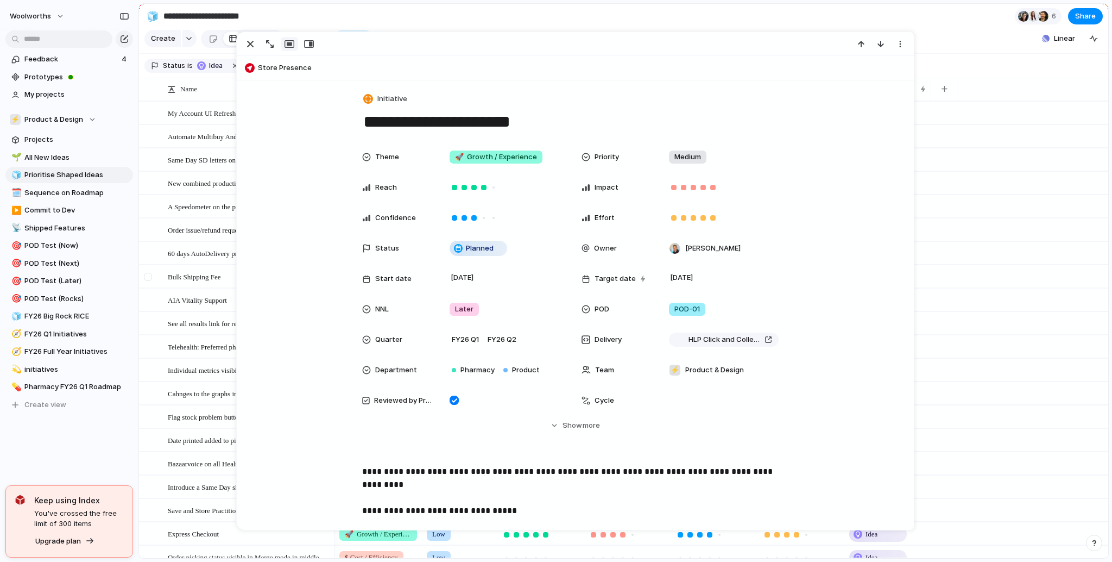
click at [149, 280] on div at bounding box center [148, 277] width 8 height 8
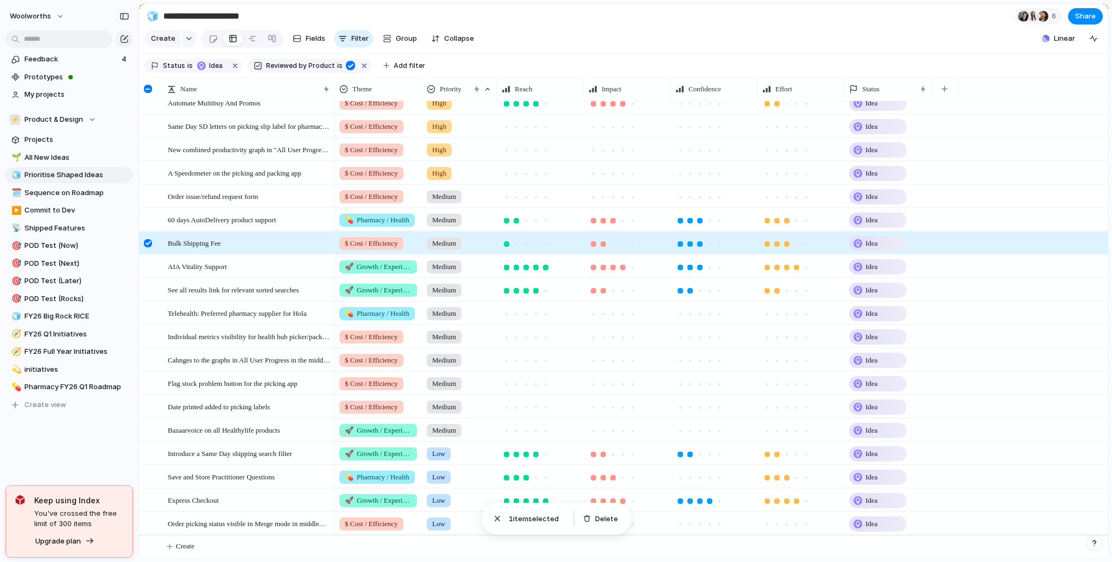
scroll to position [42, 0]
click at [47, 196] on span "Sequence on Roadmap" at bounding box center [76, 192] width 105 height 11
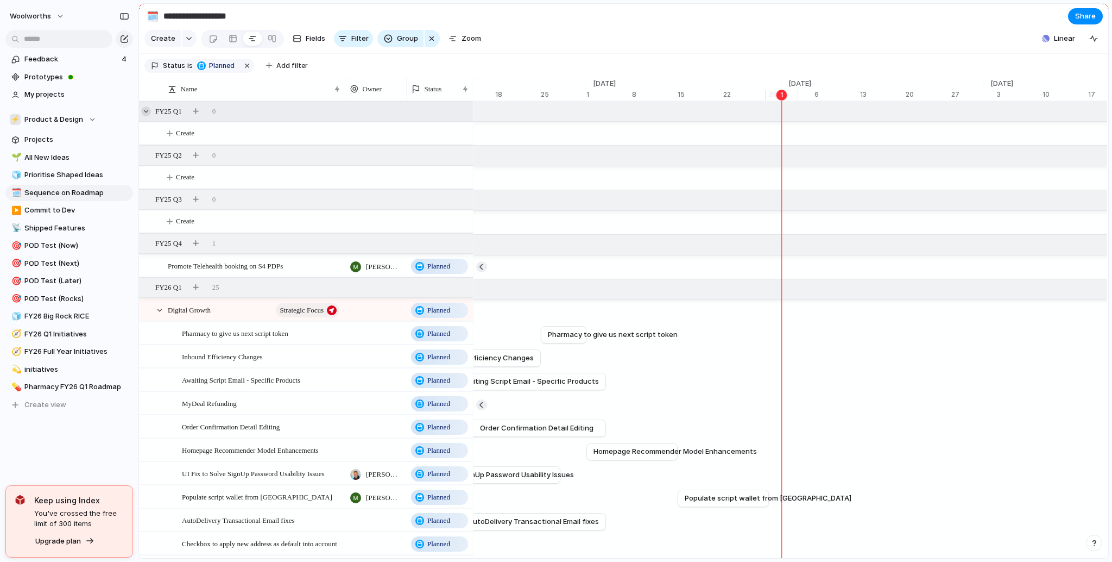
click at [147, 116] on div at bounding box center [146, 111] width 10 height 10
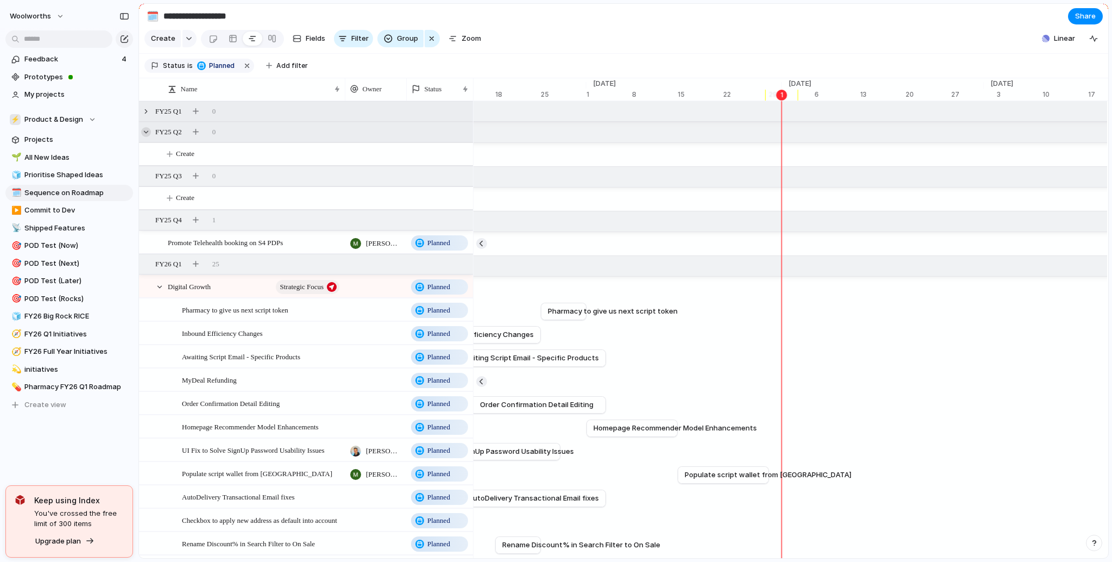
click at [148, 137] on div at bounding box center [146, 132] width 10 height 10
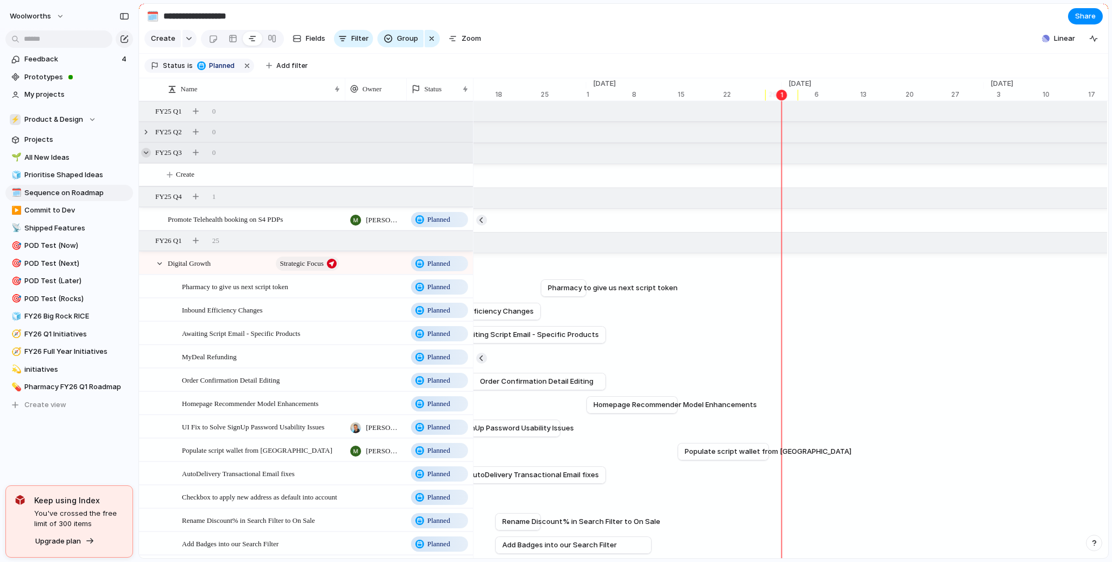
click at [146, 158] on div at bounding box center [146, 153] width 10 height 10
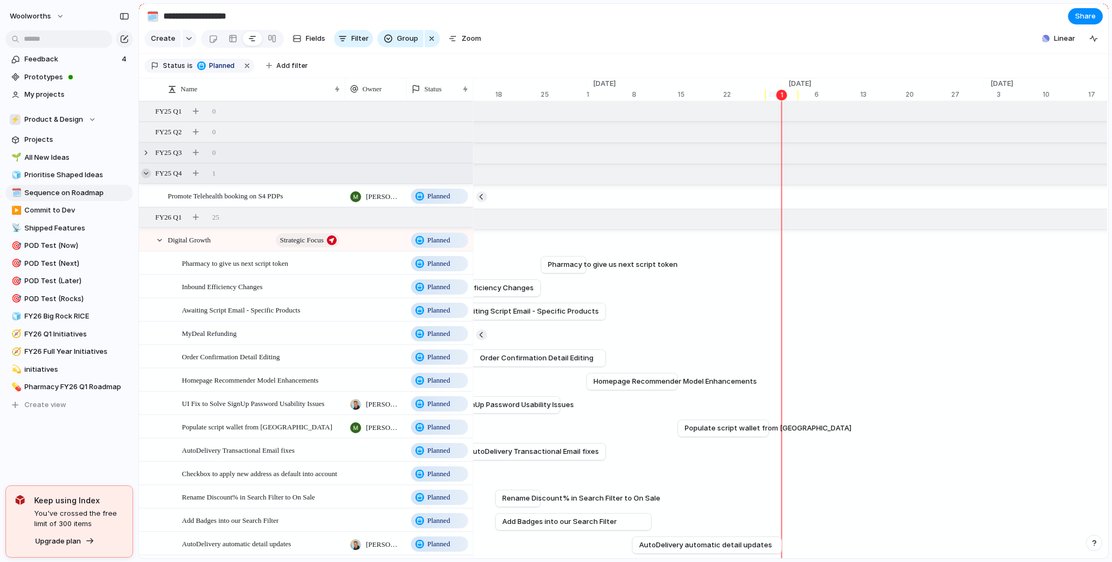
click at [146, 178] on div at bounding box center [146, 173] width 10 height 10
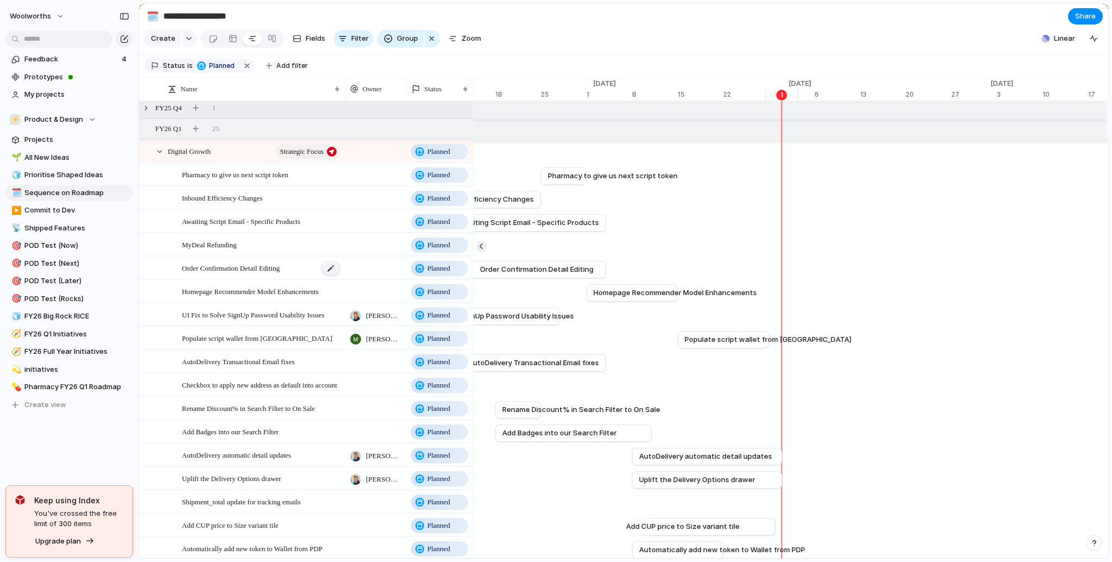
scroll to position [326, 0]
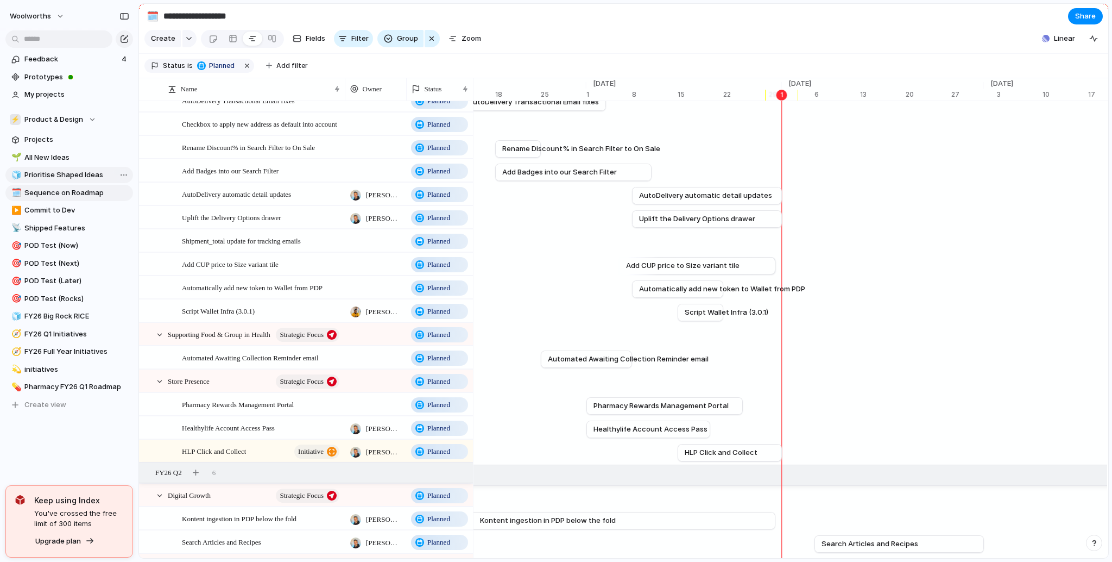
click at [34, 174] on span "Prioritise Shaped Ideas" at bounding box center [76, 174] width 105 height 11
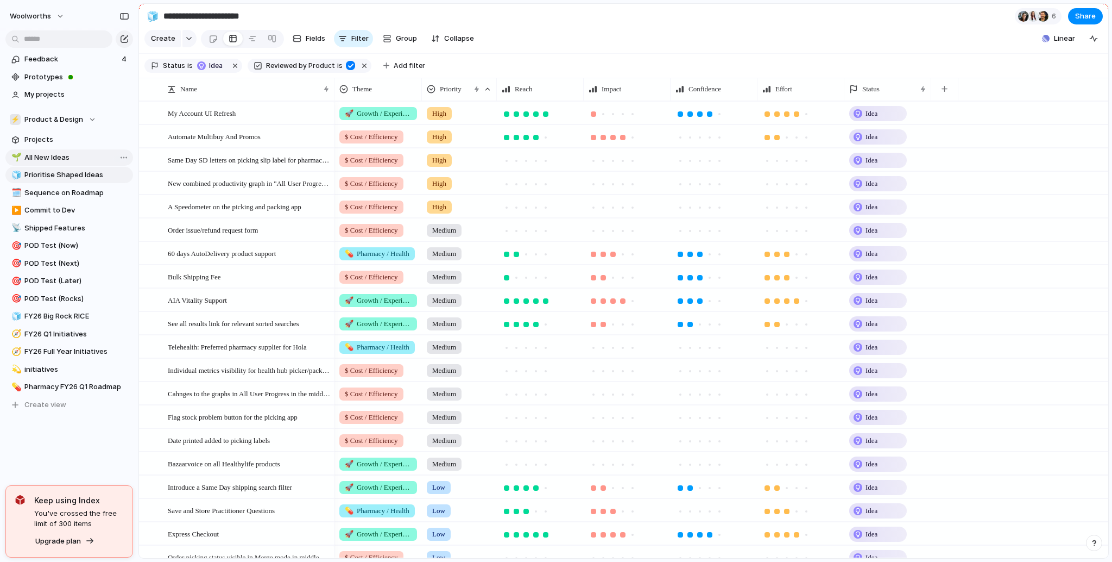
click at [57, 158] on span "All New Ideas" at bounding box center [76, 157] width 105 height 11
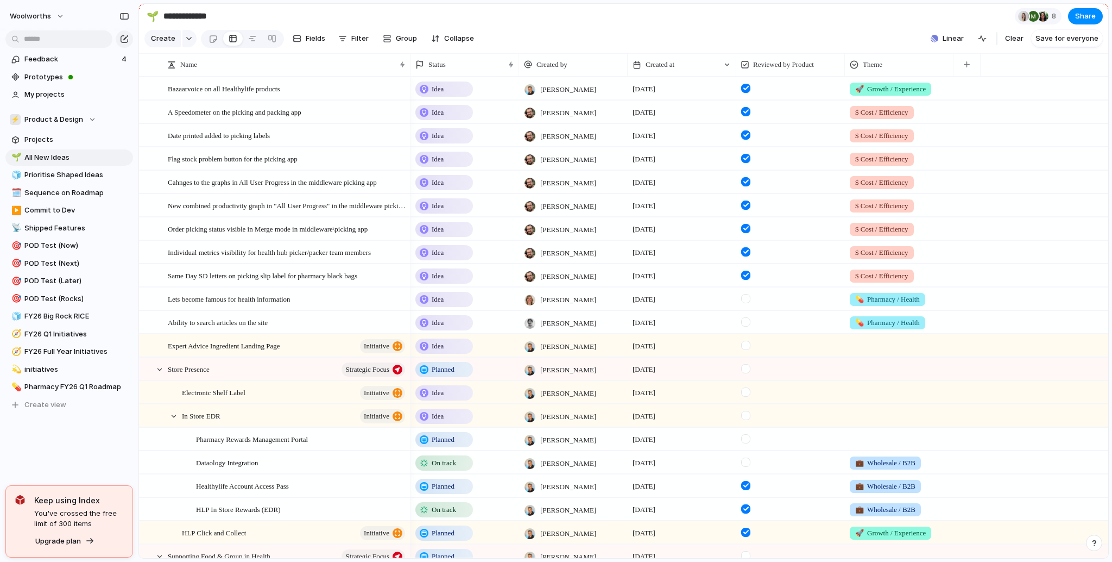
click at [748, 326] on div at bounding box center [745, 321] width 9 height 9
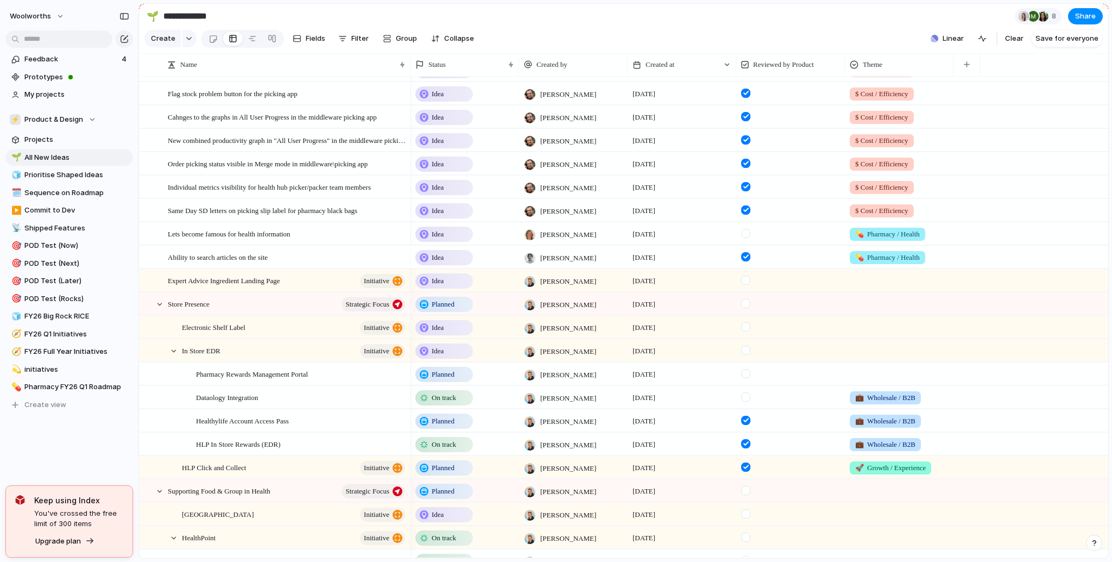
drag, startPoint x: 748, startPoint y: 286, endPoint x: 720, endPoint y: 294, distance: 29.6
click at [748, 285] on div at bounding box center [745, 279] width 9 height 9
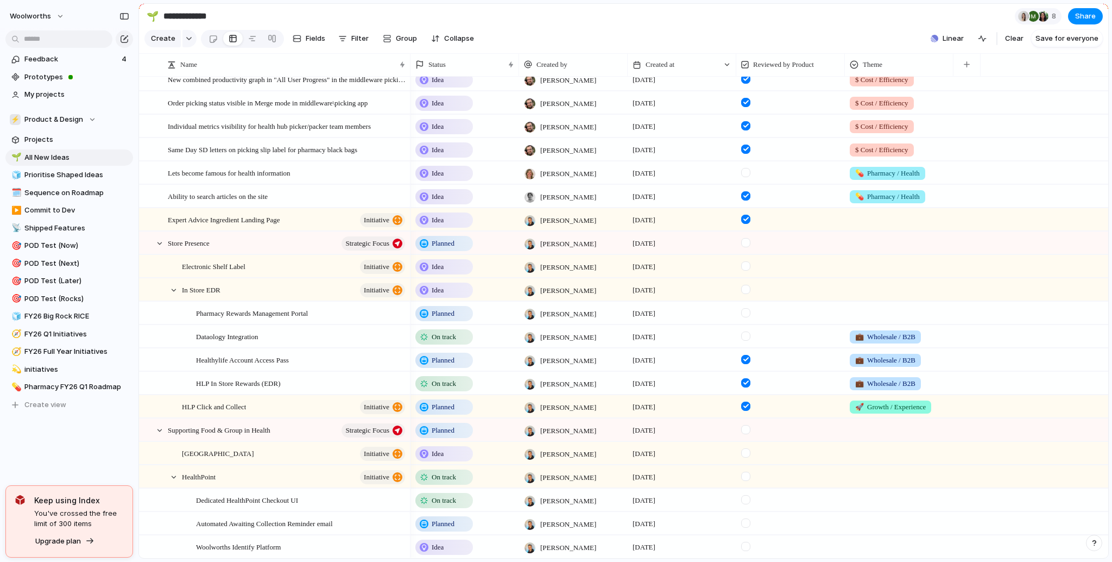
scroll to position [130, 0]
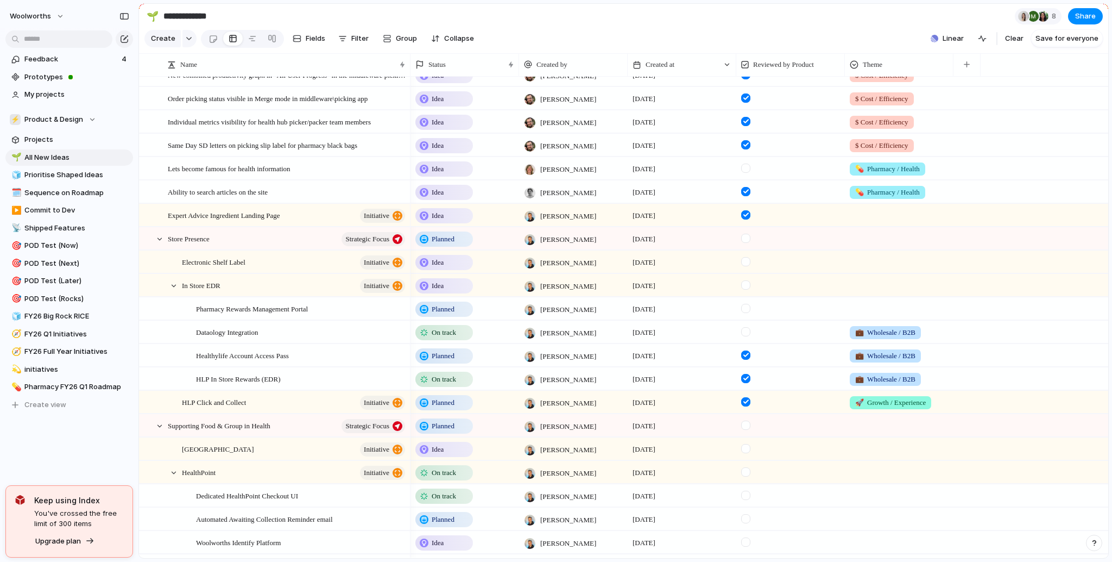
click at [748, 289] on div at bounding box center [745, 284] width 9 height 9
click at [745, 319] on div at bounding box center [791, 308] width 109 height 22
click at [745, 313] on div at bounding box center [745, 308] width 9 height 9
click at [744, 336] on div at bounding box center [745, 331] width 9 height 9
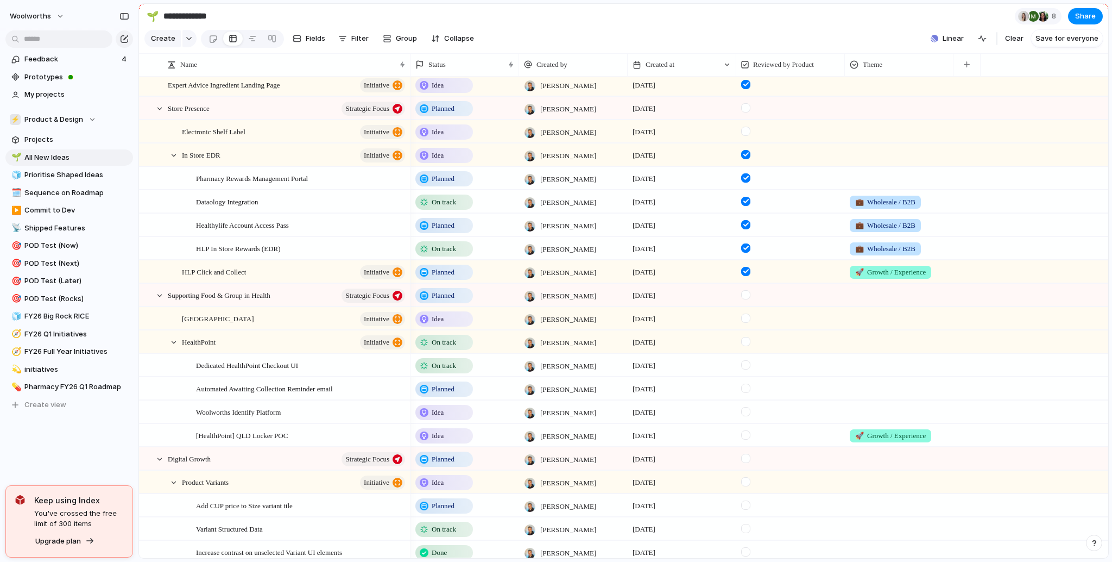
click at [747, 369] on div at bounding box center [745, 364] width 9 height 9
click at [745, 346] on div at bounding box center [745, 341] width 9 height 9
click at [745, 393] on div at bounding box center [745, 387] width 9 height 9
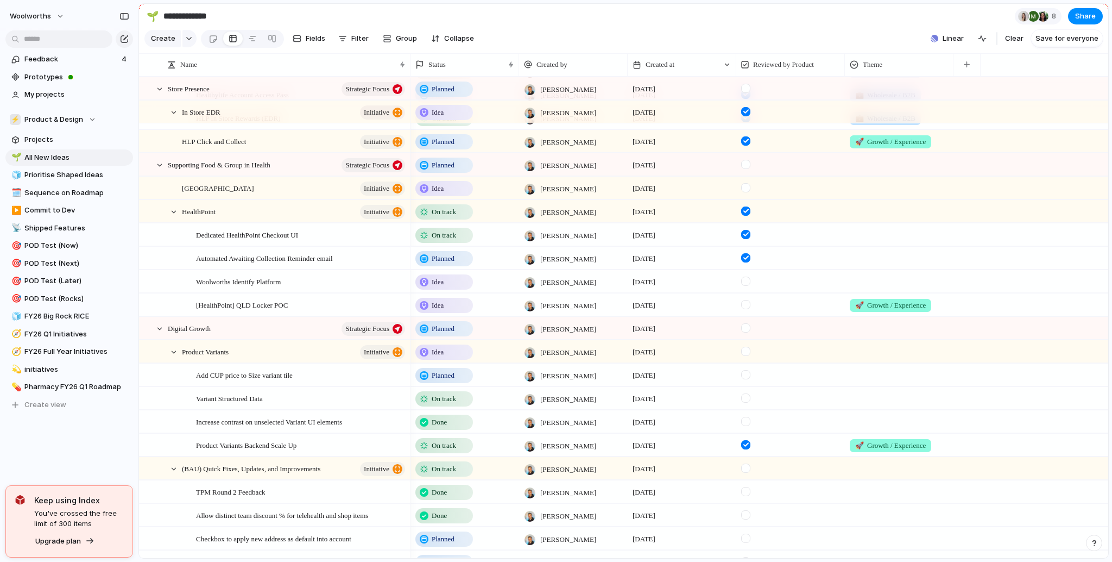
click at [748, 356] on div at bounding box center [745, 351] width 9 height 9
click at [745, 379] on div at bounding box center [745, 374] width 9 height 9
click at [746, 409] on div at bounding box center [791, 398] width 109 height 22
click at [747, 402] on div at bounding box center [745, 397] width 9 height 9
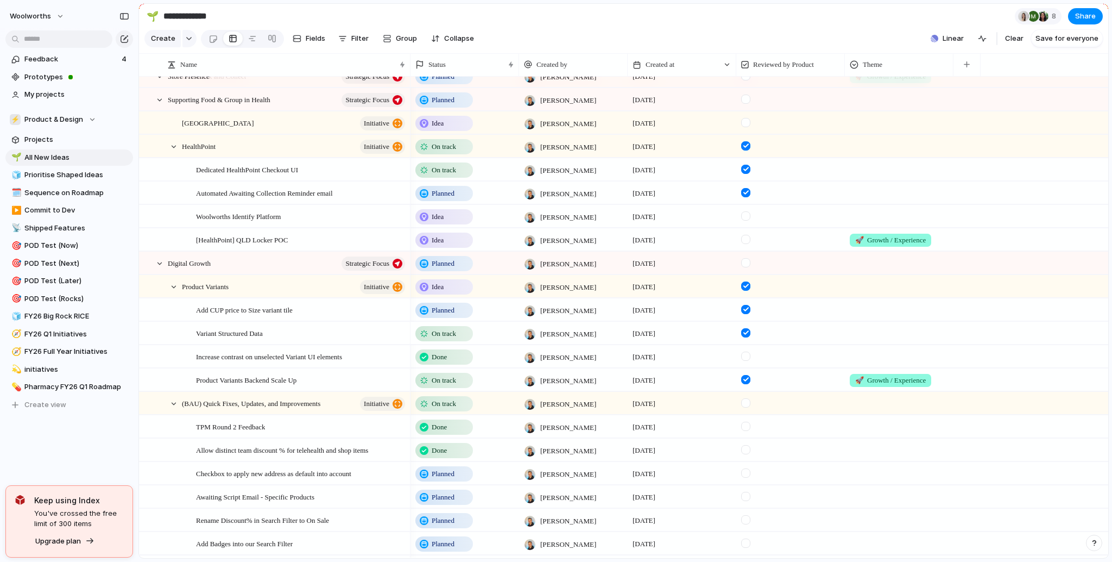
click at [749, 361] on div at bounding box center [745, 355] width 9 height 9
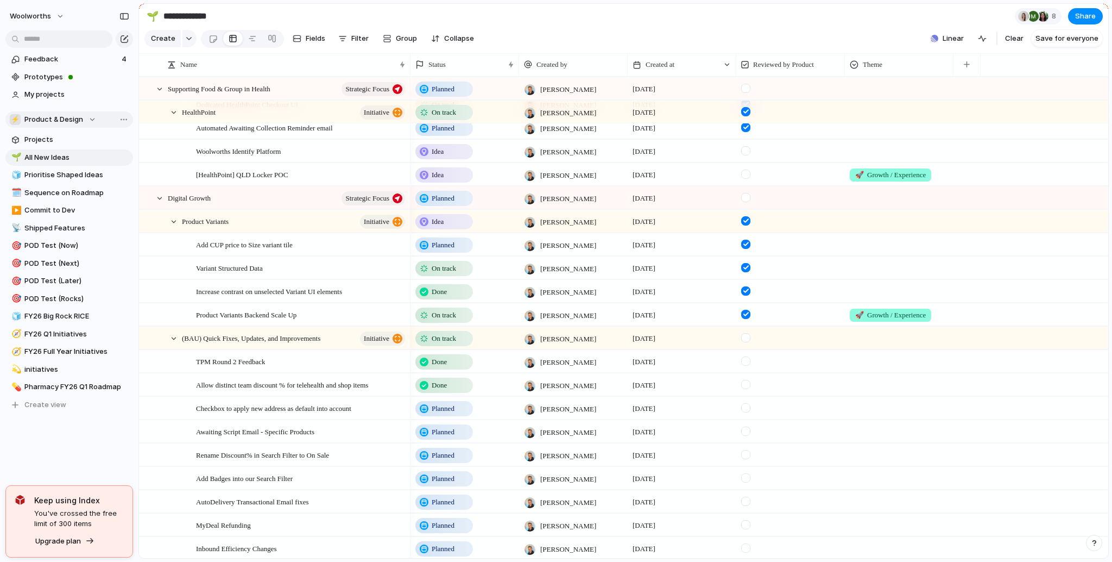
click at [86, 117] on div "⚡ Product & Design" at bounding box center [53, 119] width 86 height 11
click at [73, 429] on div "🏢 Healthylife Company 🛠️ Insights & Analytics ⚡ Product & Design 🔧 Tech Interna…" at bounding box center [556, 281] width 1112 height 562
click at [78, 389] on span "Pharmacy FY26 Q1 Roadmap" at bounding box center [76, 386] width 105 height 11
type input "**********"
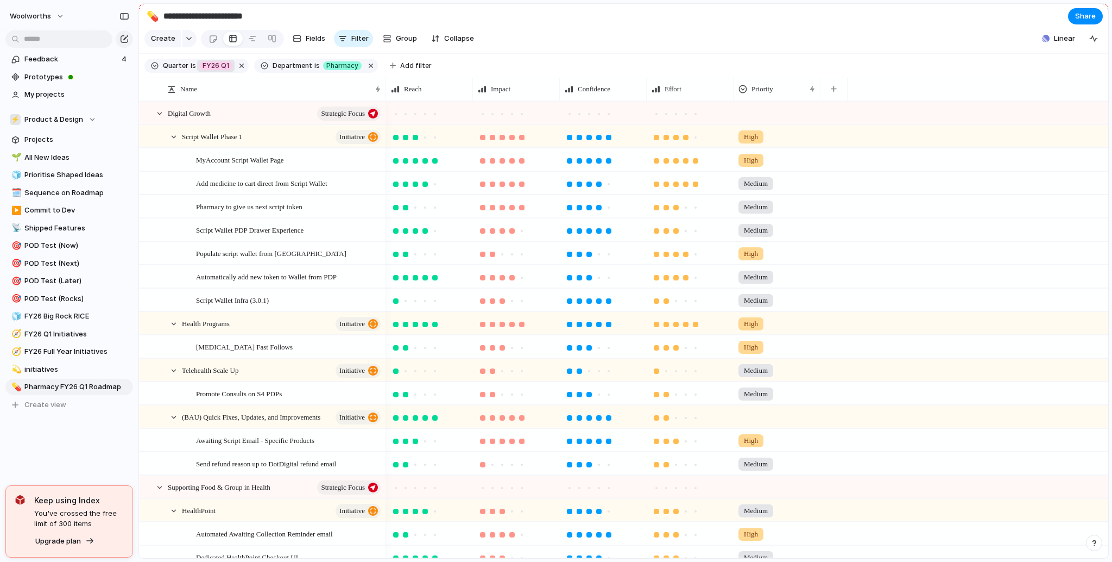
click at [210, 69] on span "FY26 Q1" at bounding box center [216, 66] width 27 height 10
click at [217, 202] on div at bounding box center [221, 200] width 19 height 19
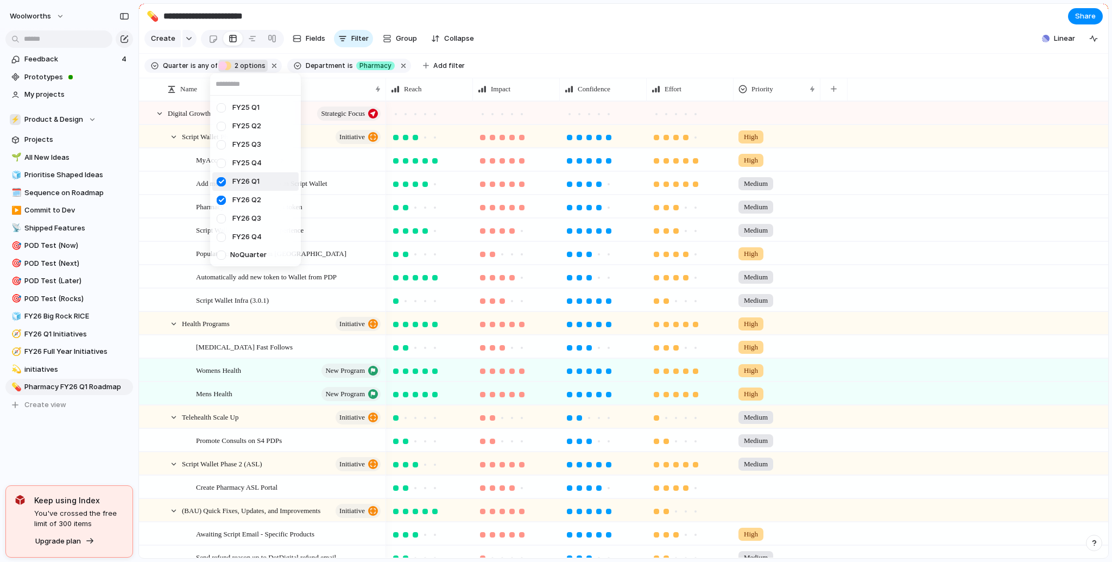
click at [219, 184] on div at bounding box center [221, 181] width 19 height 19
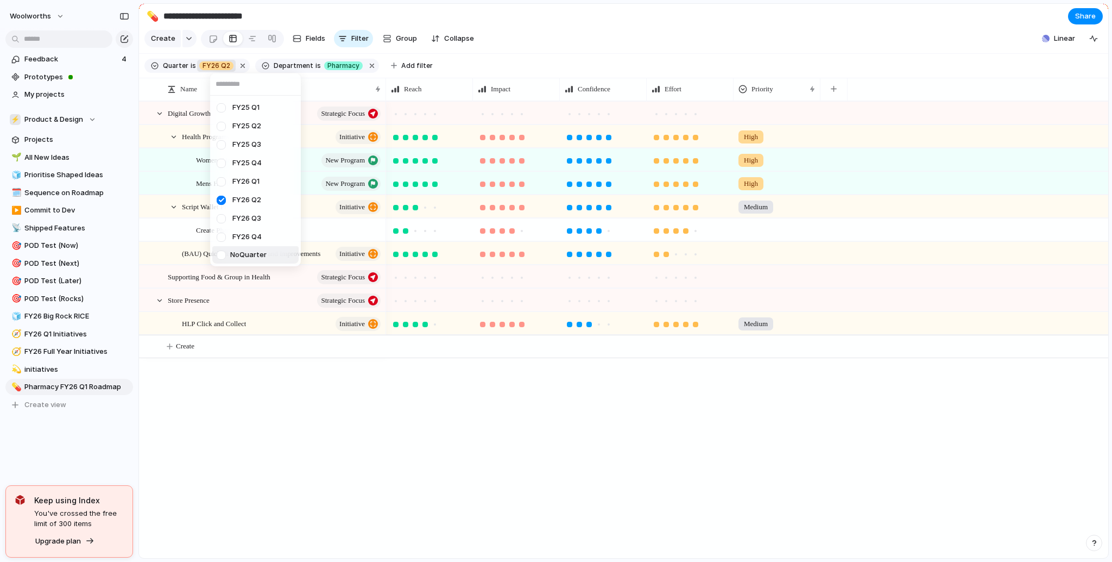
click at [289, 420] on div "FY25 Q1 FY25 Q2 FY25 Q3 FY25 Q4 FY26 Q1 FY26 Q2 FY26 Q3 FY26 Q4 No Quarter" at bounding box center [556, 281] width 1112 height 562
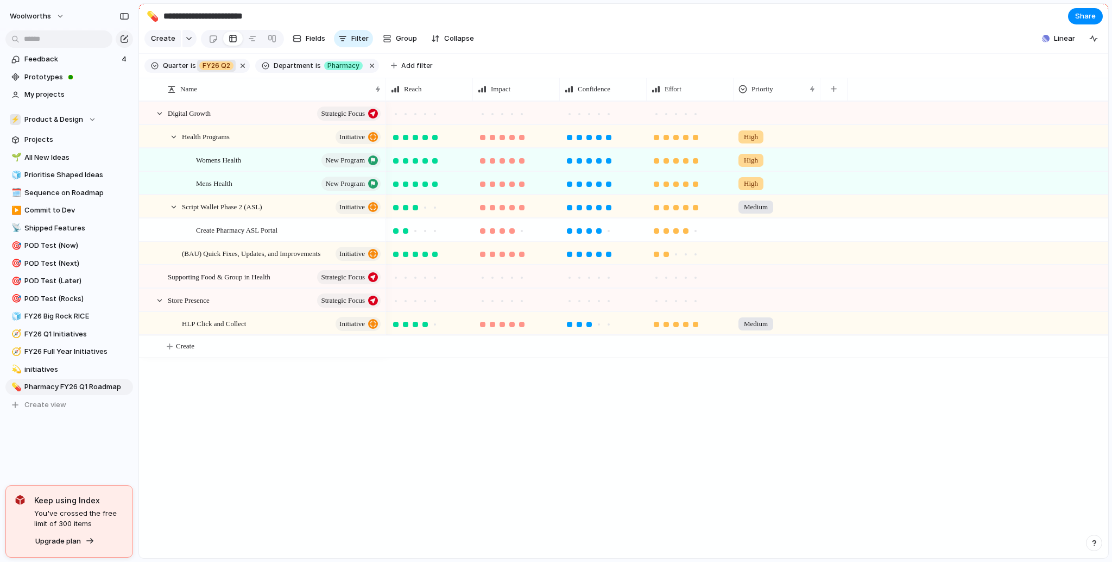
click at [211, 70] on span "FY26 Q2" at bounding box center [217, 66] width 28 height 10
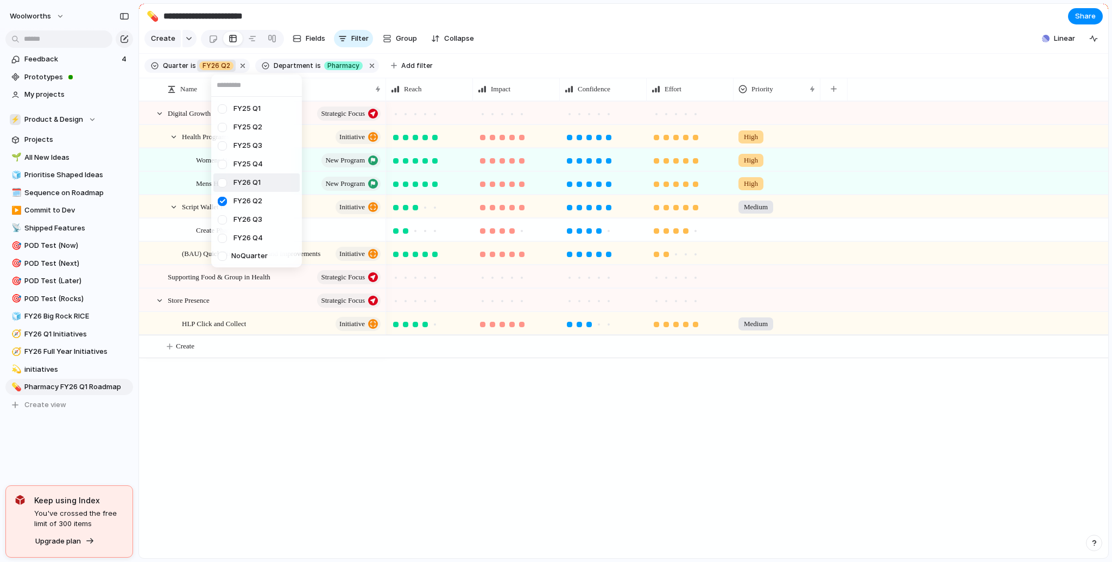
click at [222, 182] on div at bounding box center [222, 182] width 19 height 19
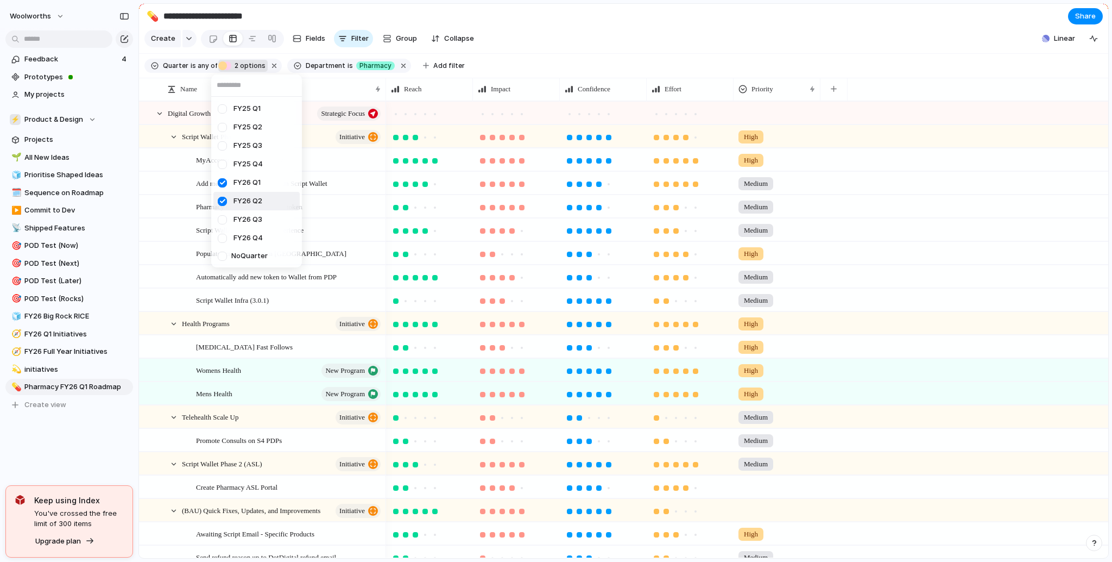
drag, startPoint x: 909, startPoint y: 90, endPoint x: 836, endPoint y: 103, distance: 73.5
click at [903, 86] on div "FY25 Q1 FY25 Q2 FY25 Q3 FY25 Q4 FY26 Q1 FY26 Q2 FY26 Q3 FY26 Q4 No Quarter" at bounding box center [556, 281] width 1112 height 562
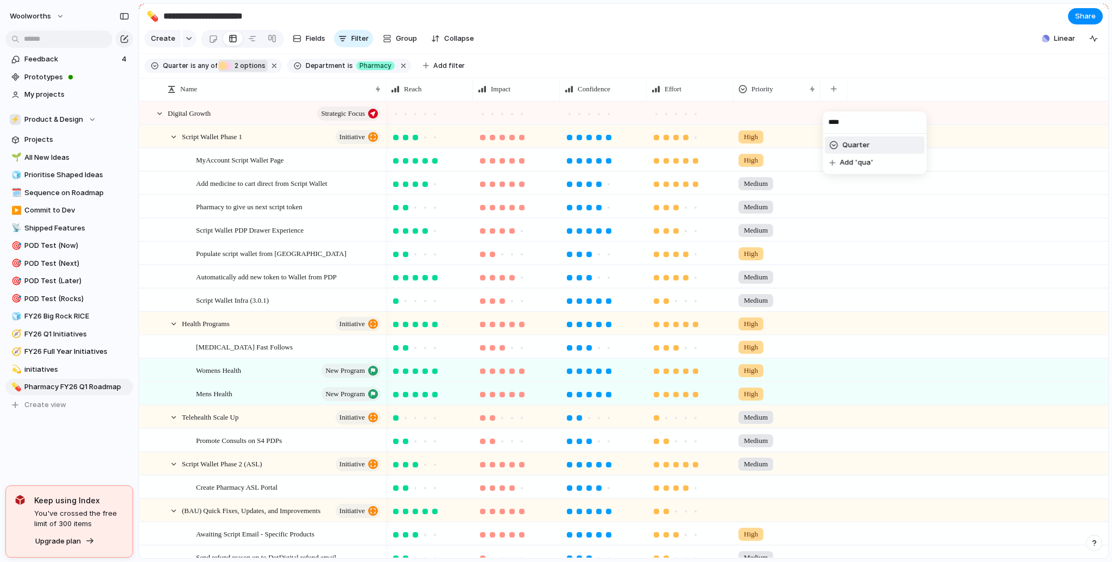
type input "*****"
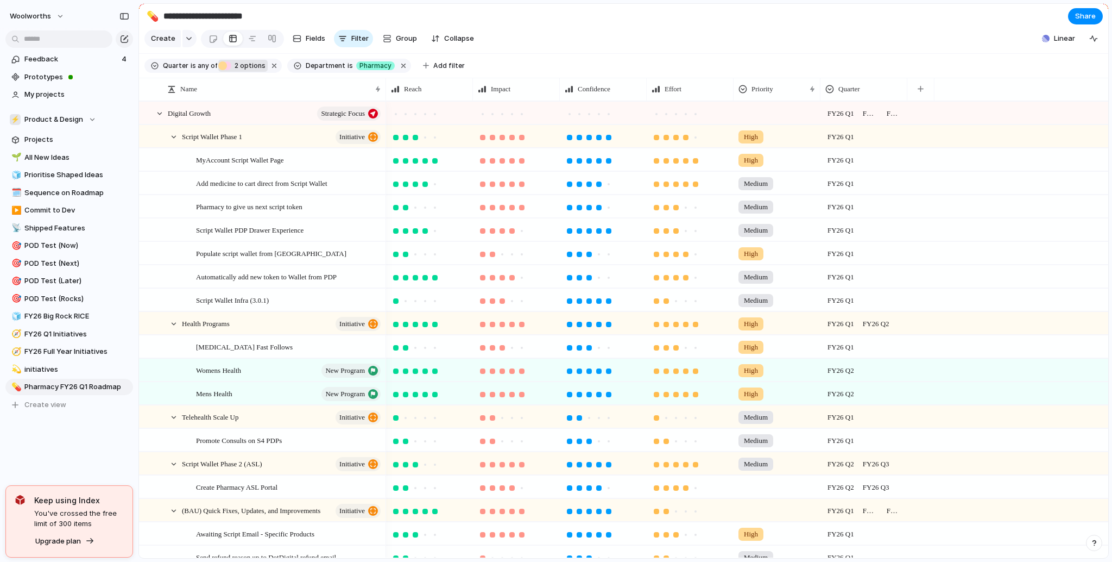
click at [872, 143] on div "FY26 Q1" at bounding box center [864, 134] width 86 height 18
click at [832, 284] on div at bounding box center [832, 282] width 19 height 19
click at [824, 46] on div "FY25 Q1 FY25 Q2 FY25 Q3 FY25 Q4 FY26 Q1 FY26 Q2 FY26 Q3 FY26 Q4" at bounding box center [556, 281] width 1112 height 562
click at [878, 167] on div "FY26 Q1" at bounding box center [864, 158] width 86 height 18
click at [831, 304] on div at bounding box center [832, 305] width 19 height 19
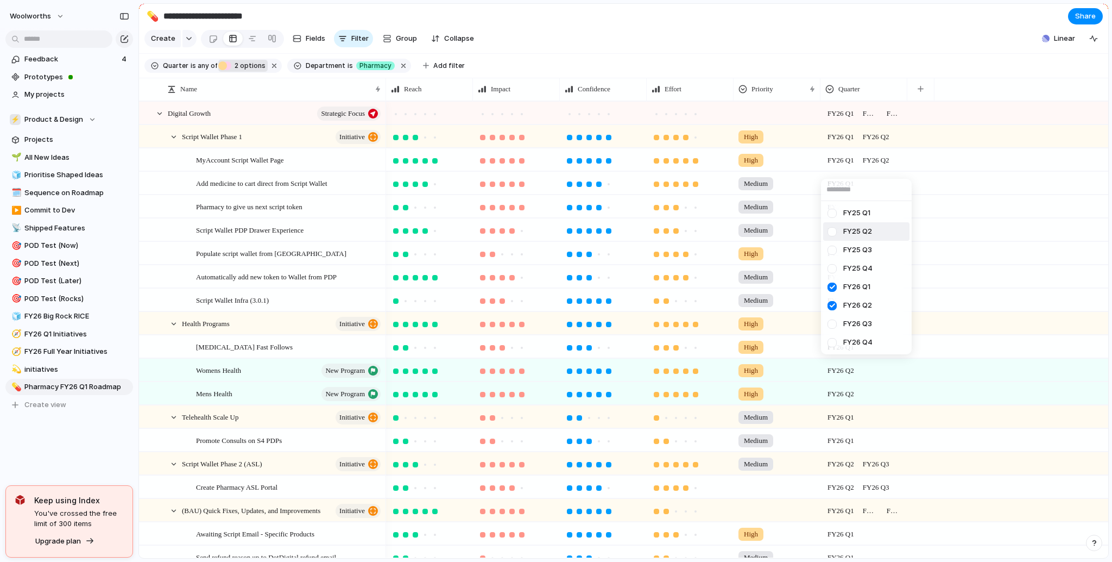
click at [824, 43] on div "FY25 Q1 FY25 Q2 FY25 Q3 FY25 Q4 FY26 Q1 FY26 Q2 FY26 Q3 FY26 Q4" at bounding box center [556, 281] width 1112 height 562
click at [878, 187] on div "FY26 Q1" at bounding box center [864, 181] width 86 height 18
click at [835, 328] on div at bounding box center [832, 328] width 19 height 19
click at [841, 33] on div "FY25 Q1 FY25 Q2 FY25 Q3 FY25 Q4 FY26 Q1 FY26 Q2 FY26 Q3 FY26 Q4" at bounding box center [556, 281] width 1112 height 562
click at [876, 213] on div "FY26 Q1" at bounding box center [864, 205] width 86 height 18
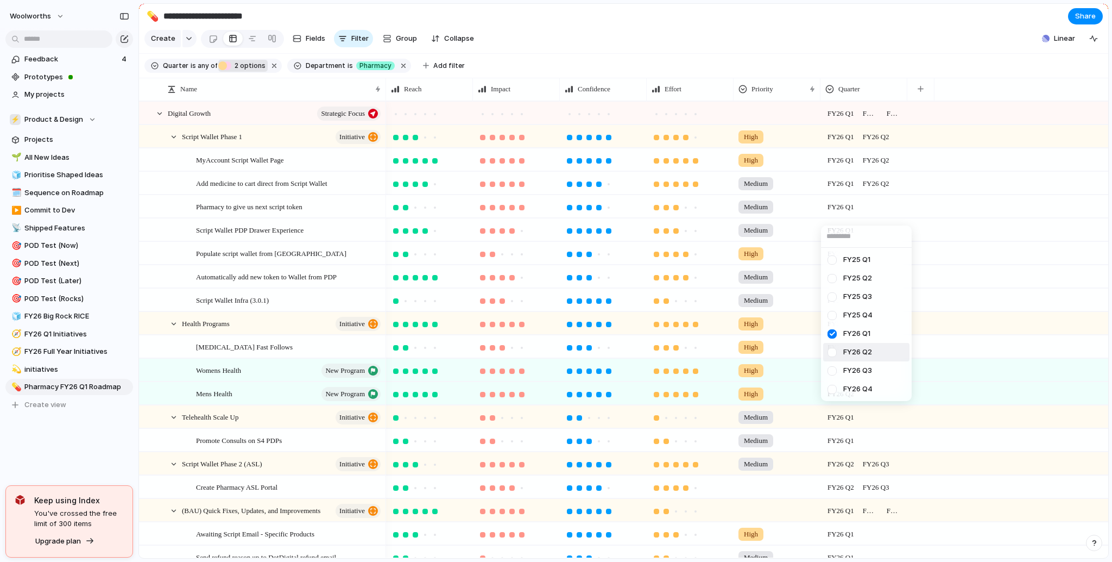
click at [834, 355] on div at bounding box center [832, 352] width 19 height 19
click at [795, 37] on div "FY25 Q1 FY25 Q2 FY25 Q3 FY25 Q4 FY26 Q1 FY26 Q2 FY26 Q3 FY26 Q4" at bounding box center [556, 281] width 1112 height 562
click at [870, 241] on div "FY26 Q1" at bounding box center [864, 229] width 87 height 22
click at [834, 376] on div at bounding box center [832, 375] width 19 height 19
click at [770, 23] on div "FY25 Q1 FY25 Q2 FY25 Q3 FY25 Q4 FY26 Q1 FY26 Q2 FY26 Q3 FY26 Q4" at bounding box center [556, 281] width 1112 height 562
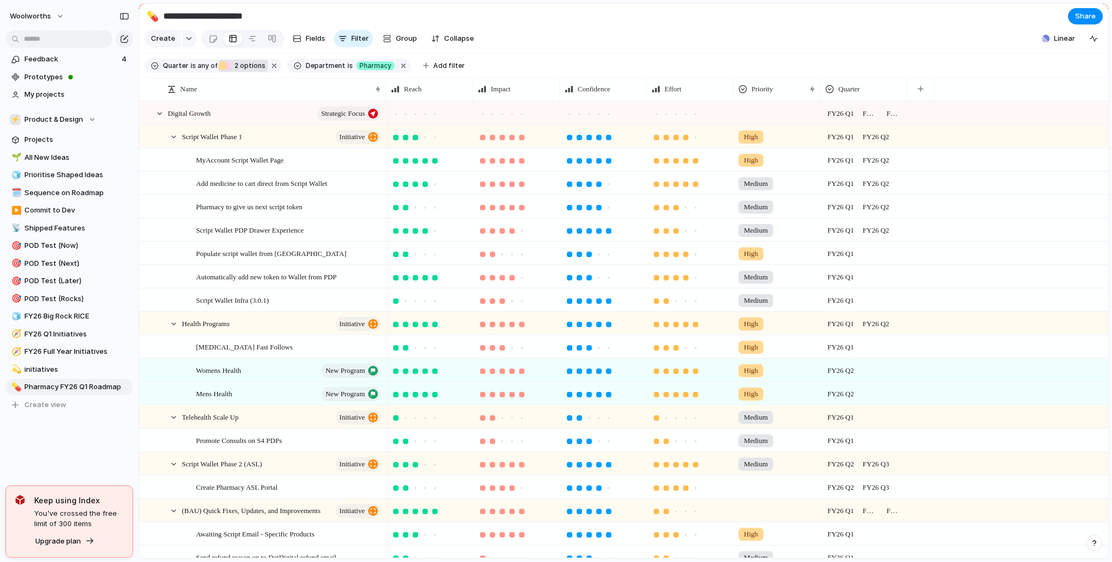
click at [875, 260] on div "FY26 Q1" at bounding box center [864, 251] width 86 height 18
click at [834, 400] on div at bounding box center [832, 398] width 19 height 19
click at [856, 45] on div "FY25 Q1 FY25 Q2 FY25 Q3 FY25 Q4 FY26 Q1 FY26 Q2 FY26 Q3 FY26 Q4" at bounding box center [556, 281] width 1112 height 562
click at [871, 284] on div "FY26 Q1" at bounding box center [864, 275] width 86 height 18
click at [832, 426] on div at bounding box center [832, 422] width 19 height 19
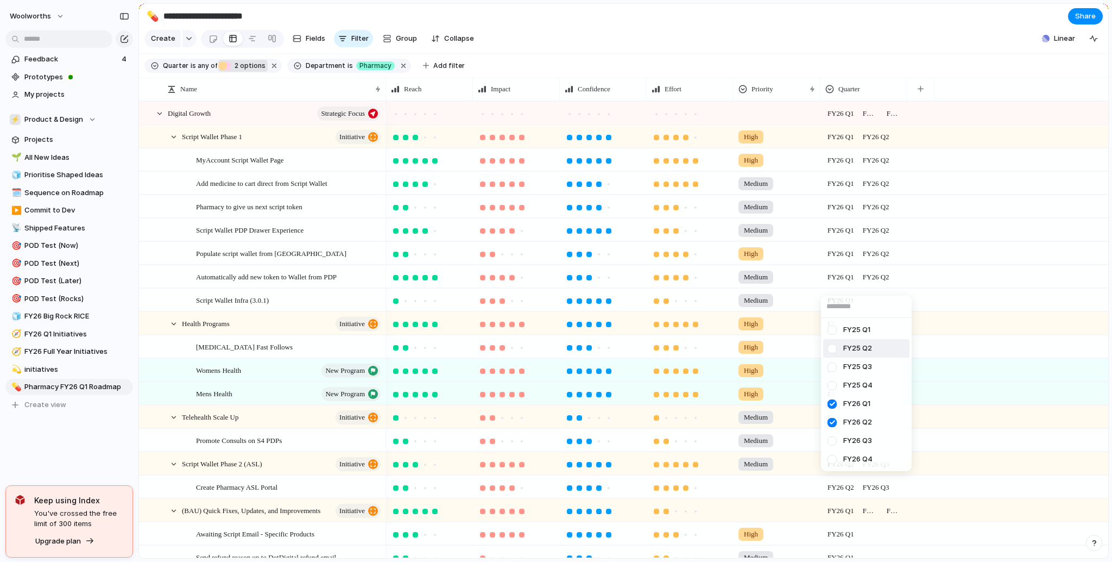
click at [833, 51] on div "FY25 Q1 FY25 Q2 FY25 Q3 FY25 Q4 FY26 Q1 FY26 Q2 FY26 Q3 FY26 Q4" at bounding box center [556, 281] width 1112 height 562
click at [882, 306] on div "FY26 Q1" at bounding box center [864, 298] width 86 height 18
click at [834, 445] on div at bounding box center [832, 445] width 19 height 19
click at [802, 54] on div "FY25 Q1 FY25 Q2 FY25 Q3 FY25 Q4 FY26 Q1 FY26 Q2 FY26 Q3 FY26 Q4" at bounding box center [556, 281] width 1112 height 562
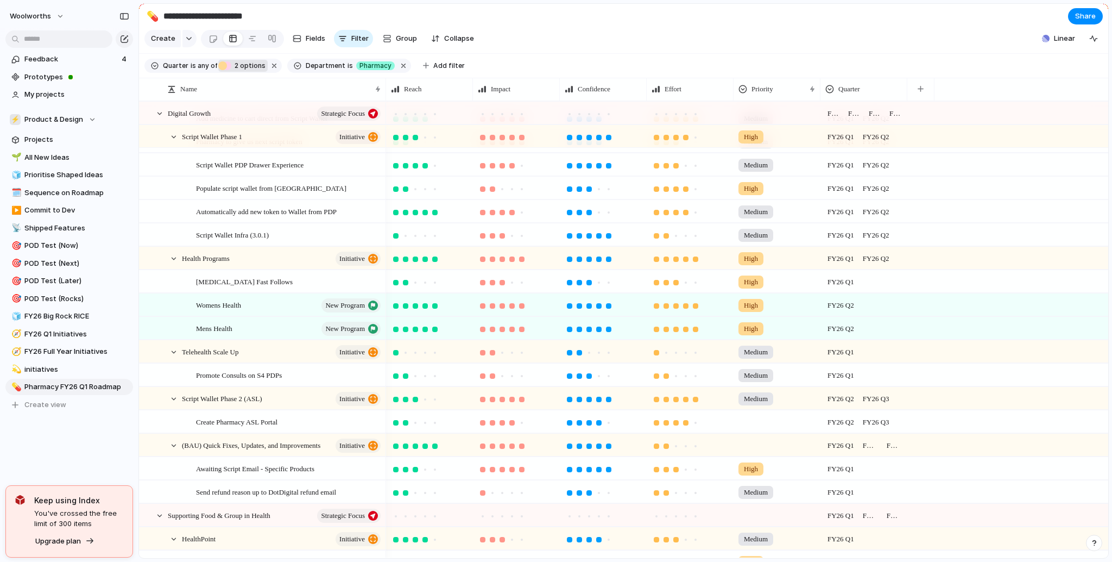
scroll to position [130, 0]
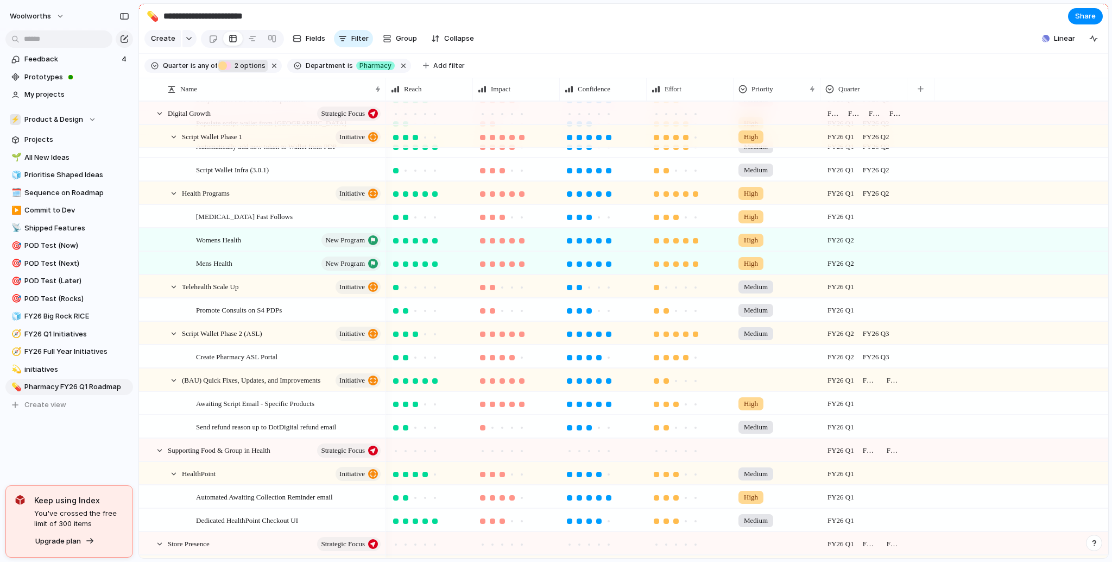
click at [904, 363] on div "FY26 Q2 FY26 Q3" at bounding box center [864, 354] width 86 height 18
click at [117, 439] on div "FY25 Q1 FY25 Q2 FY25 Q3 FY25 Q4 FY26 Q1 FY26 Q2 FY26 Q3 FY26 Q4" at bounding box center [556, 281] width 1112 height 562
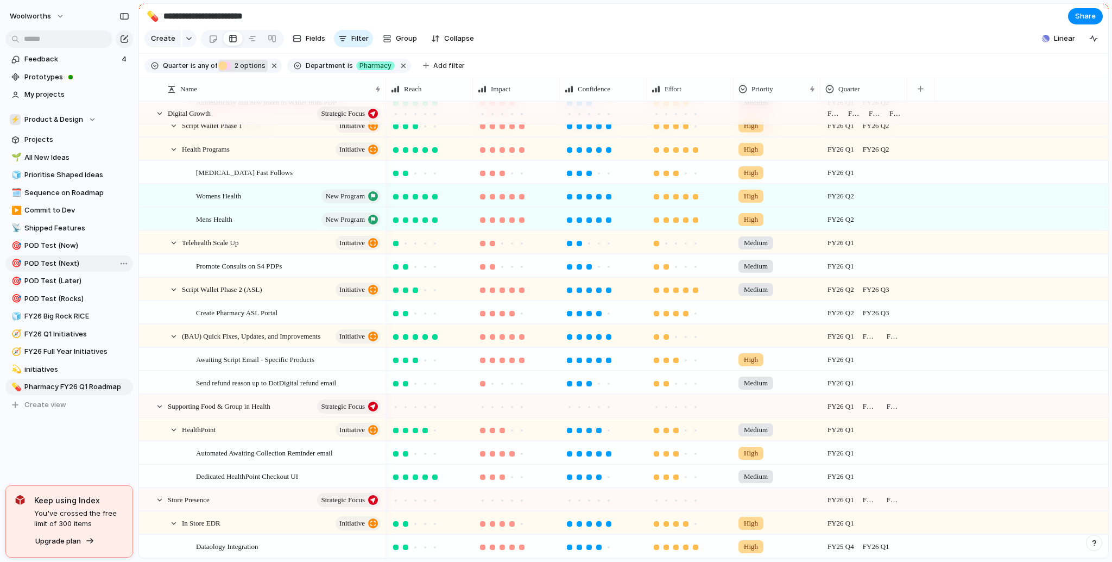
scroll to position [196, 0]
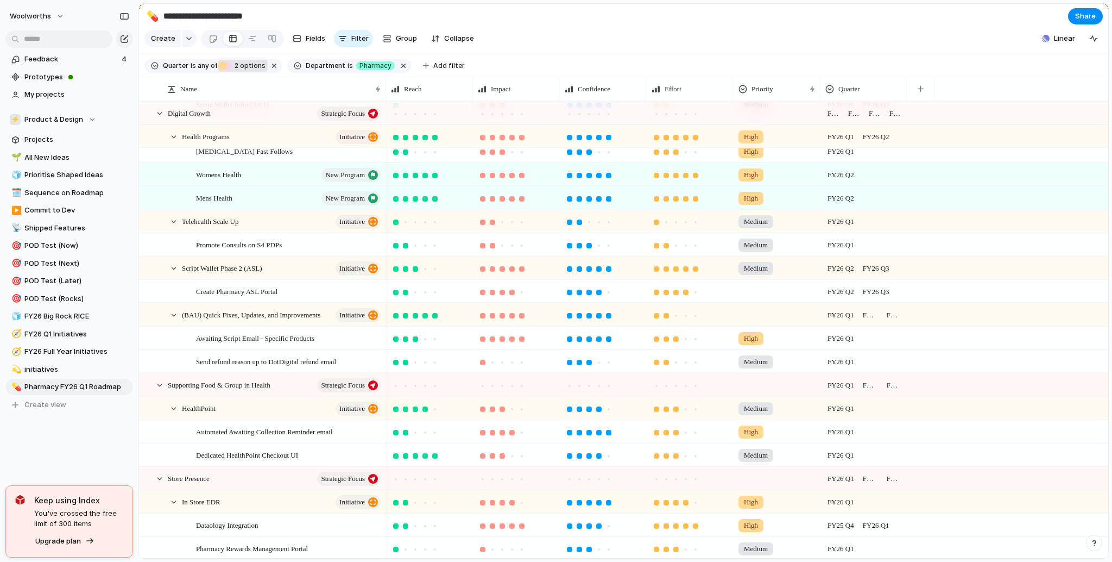
click at [871, 438] on div "FY26 Q1" at bounding box center [864, 429] width 86 height 18
click at [834, 512] on div at bounding box center [832, 509] width 19 height 19
click at [288, 460] on div "FY25 Q1 FY25 Q2 FY25 Q3 FY25 Q4 FY26 Q1 FY26 Q2 FY26 Q3 FY26 Q4" at bounding box center [556, 281] width 1112 height 562
click at [875, 462] on div "FY26 Q1" at bounding box center [864, 453] width 86 height 18
click at [836, 513] on div at bounding box center [832, 509] width 19 height 19
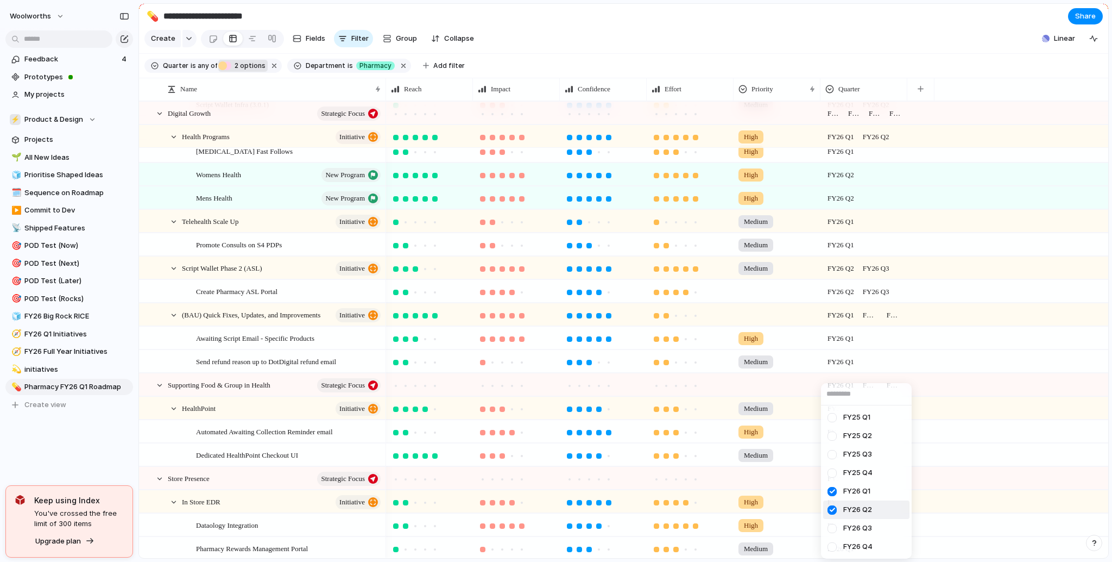
click at [258, 450] on div "FY25 Q1 FY25 Q2 FY25 Q3 FY25 Q4 FY26 Q1 FY26 Q2 FY26 Q3 FY26 Q4" at bounding box center [556, 281] width 1112 height 562
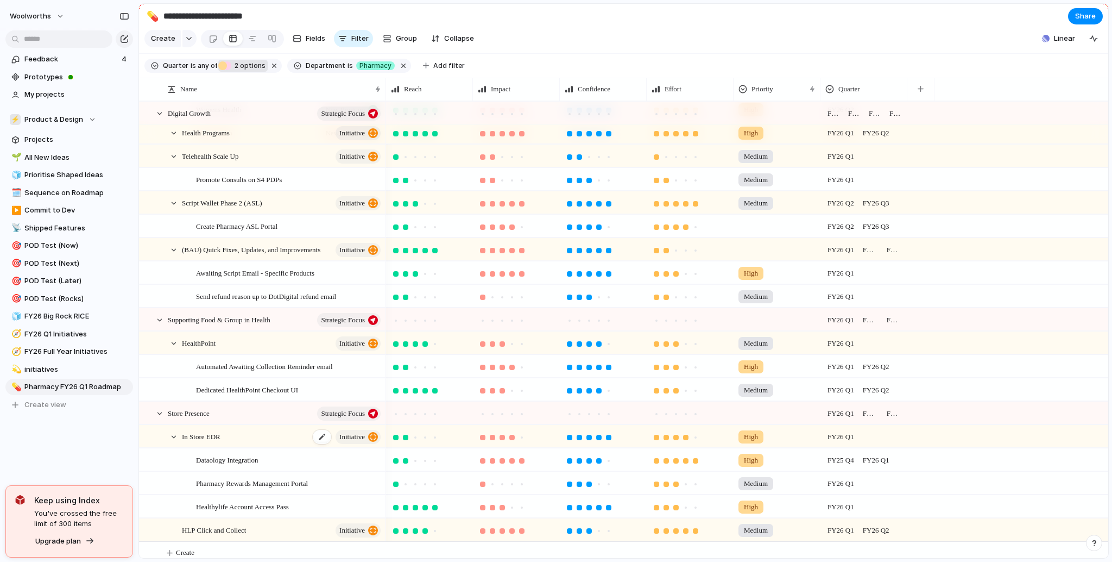
scroll to position [276, 0]
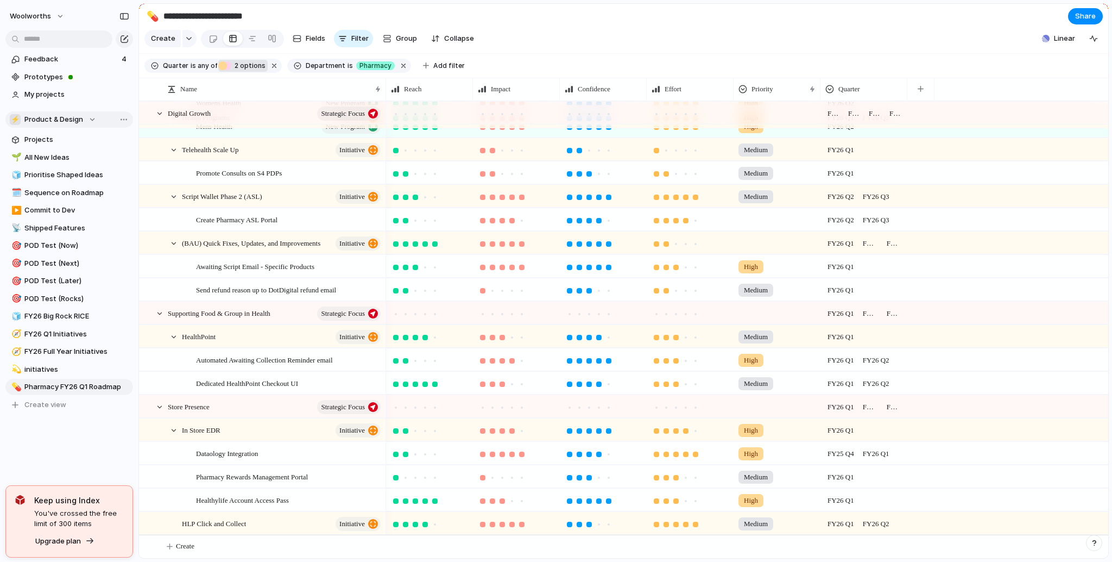
click at [70, 125] on button "⚡ Product & Design" at bounding box center [69, 119] width 128 height 16
click at [66, 166] on span "Healthylife Company" at bounding box center [70, 163] width 72 height 11
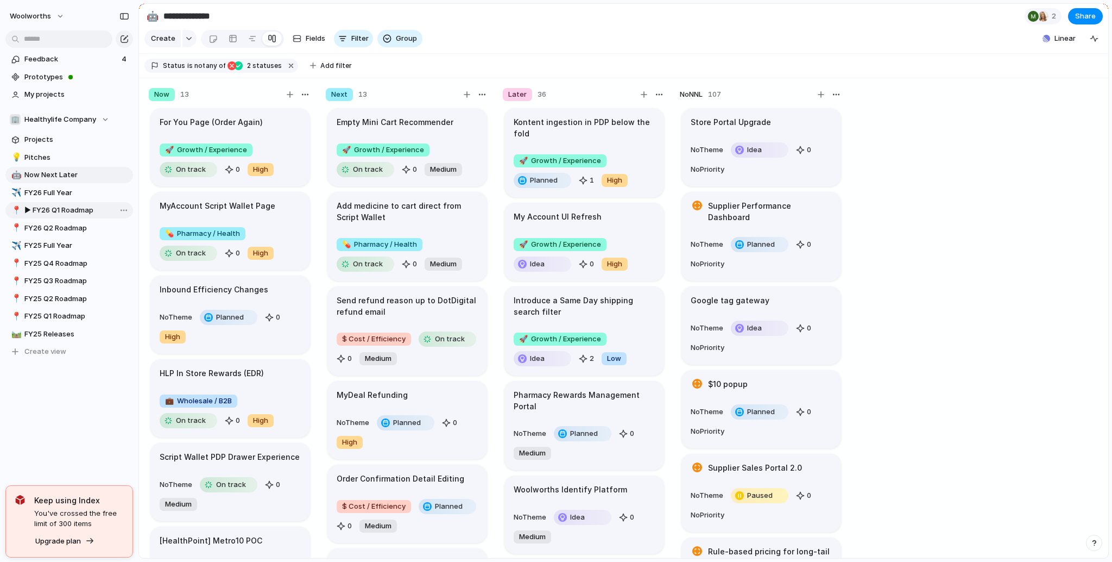
click at [60, 213] on span "▶︎ FY26 Q1 Roadmap" at bounding box center [76, 210] width 105 height 11
type input "**********"
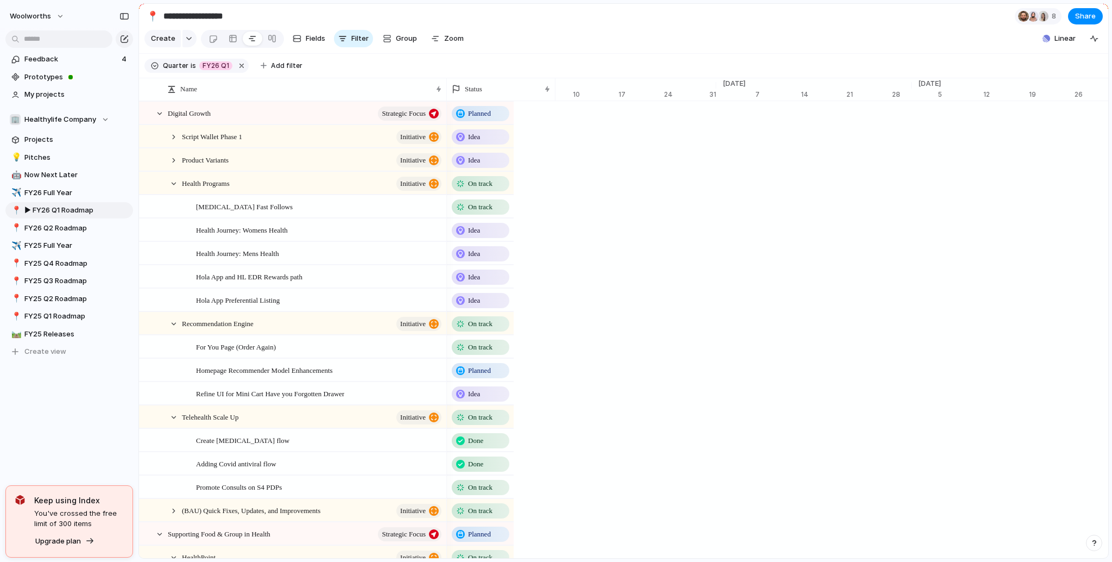
scroll to position [0, 6856]
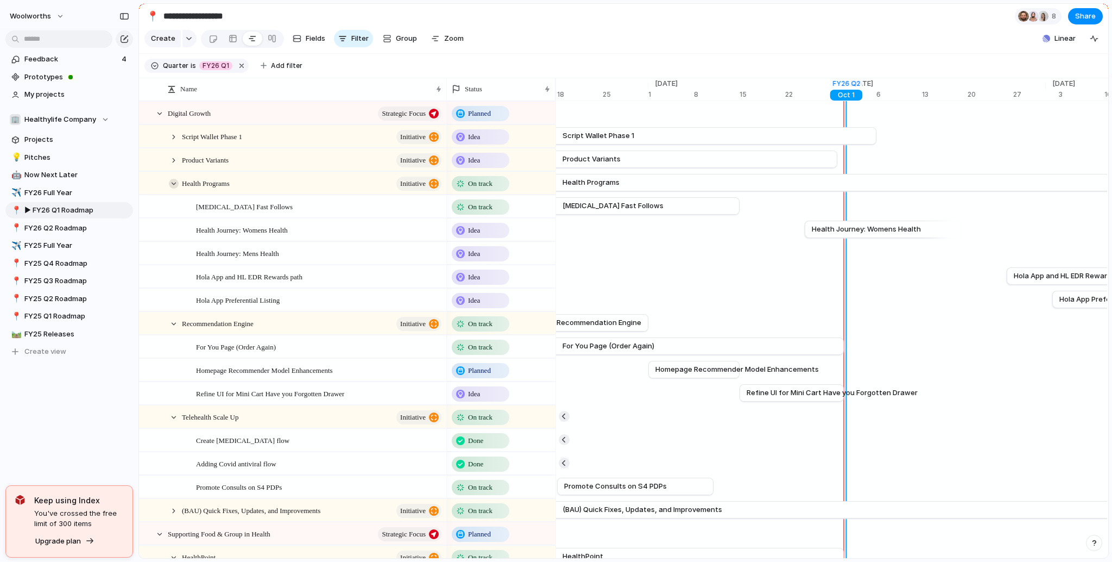
click at [173, 188] on div at bounding box center [174, 184] width 10 height 10
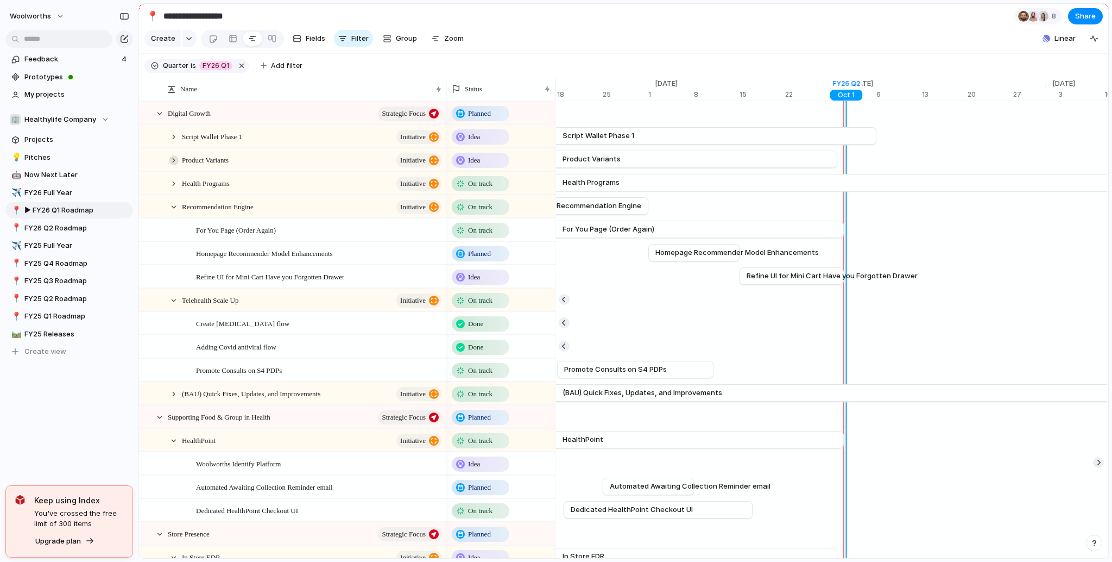
click at [174, 165] on div at bounding box center [174, 160] width 10 height 10
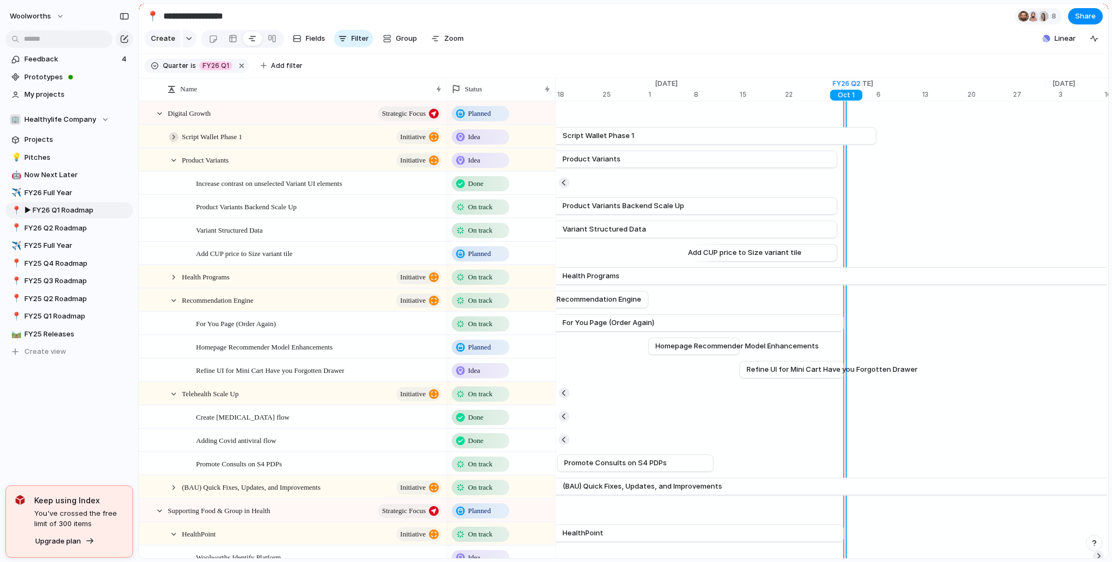
click at [169, 142] on div at bounding box center [174, 137] width 10 height 10
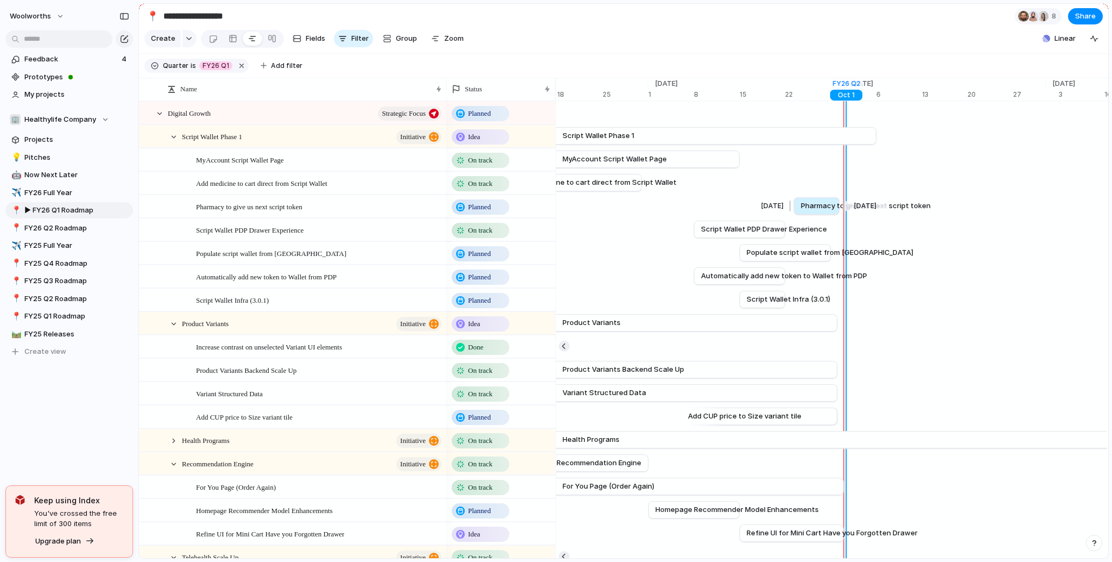
drag, startPoint x: 631, startPoint y: 214, endPoint x: 821, endPoint y: 214, distance: 190.1
click at [821, 211] on span "Pharmacy to give us next script token" at bounding box center [866, 205] width 130 height 11
click at [475, 306] on span "Planned" at bounding box center [479, 300] width 23 height 11
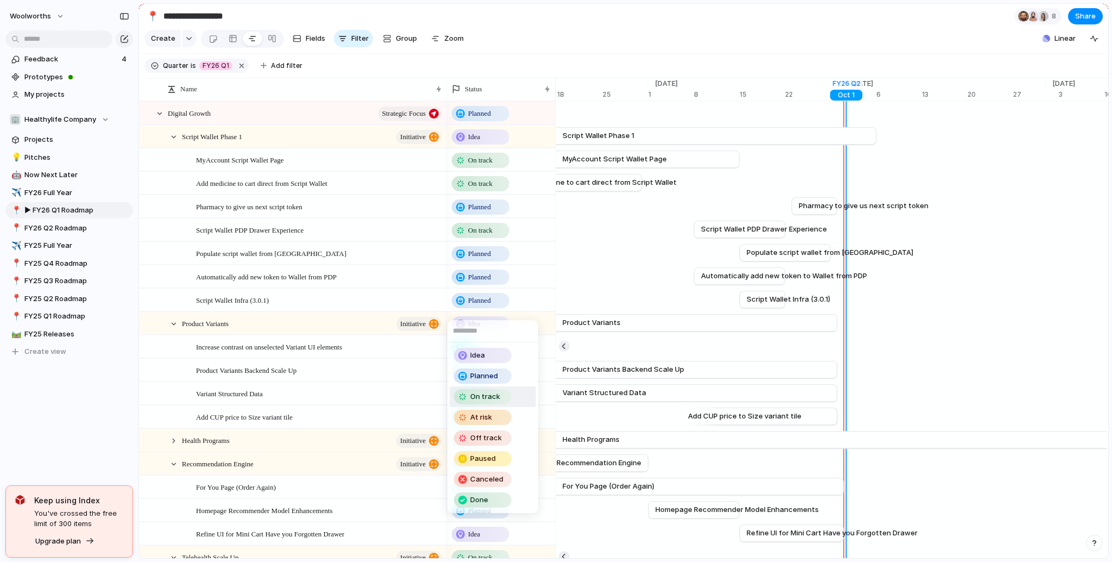
click at [492, 398] on span "On track" at bounding box center [485, 396] width 30 height 11
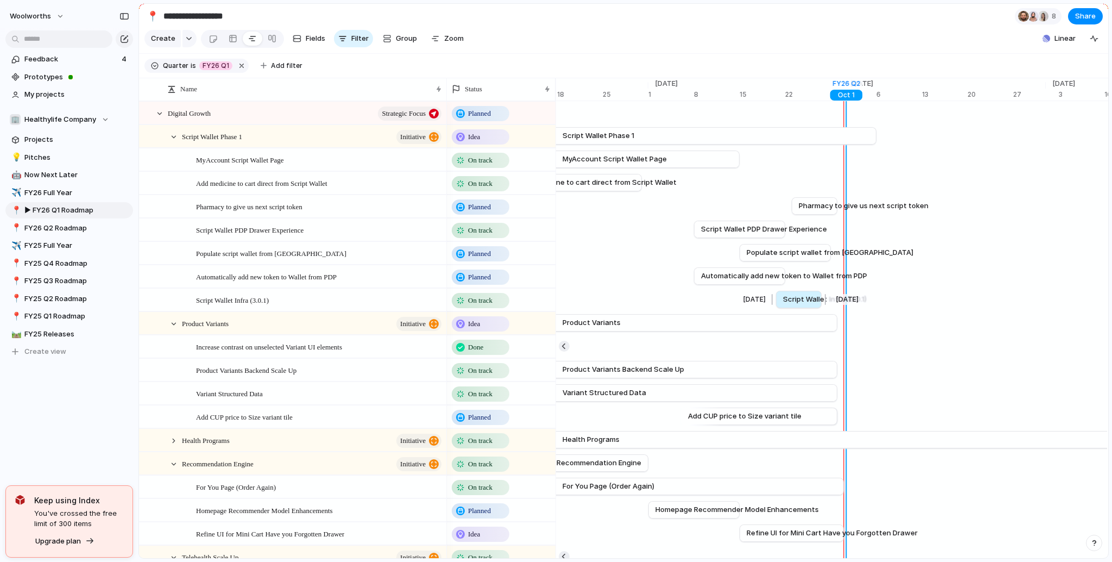
drag, startPoint x: 759, startPoint y: 310, endPoint x: 794, endPoint y: 309, distance: 35.3
click at [794, 305] on span "Script Wallet Infra (3.0.1)" at bounding box center [825, 299] width 84 height 11
drag, startPoint x: 794, startPoint y: 309, endPoint x: 765, endPoint y: 312, distance: 29.0
click at [765, 305] on span "Script Wallet Infra (3.0.1)" at bounding box center [793, 299] width 84 height 11
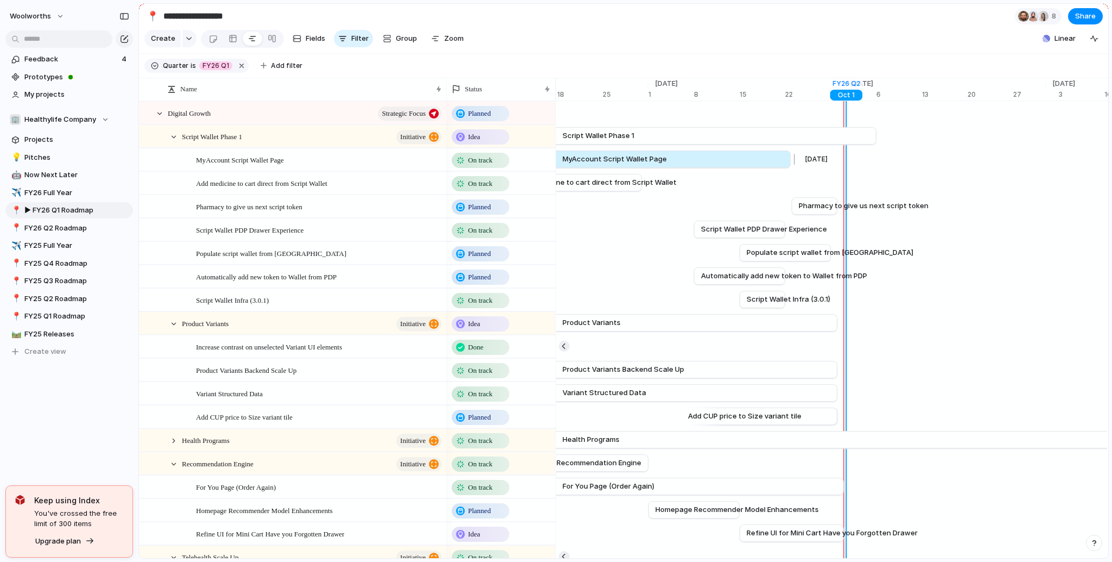
drag, startPoint x: 743, startPoint y: 170, endPoint x: 794, endPoint y: 173, distance: 51.1
click at [794, 168] on div at bounding box center [792, 158] width 13 height 17
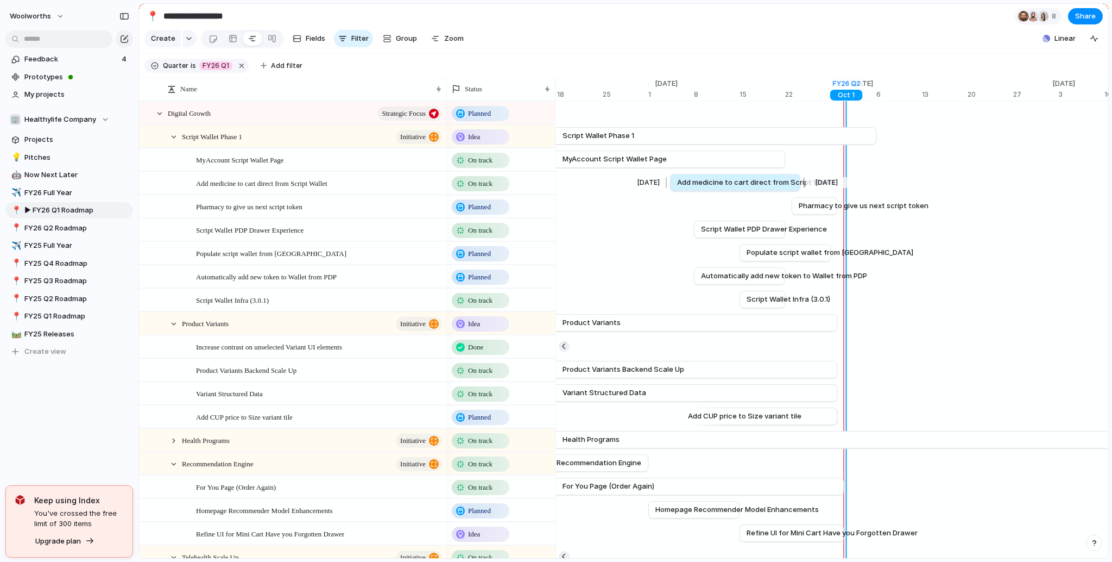
drag, startPoint x: 608, startPoint y: 191, endPoint x: 766, endPoint y: 197, distance: 158.2
click at [766, 191] on link "Add medicine to cart direct from Script Wallet" at bounding box center [735, 182] width 116 height 16
drag, startPoint x: 708, startPoint y: 194, endPoint x: 752, endPoint y: 193, distance: 44.0
click at [752, 188] on span "Add medicine to cart direct from Script Wallet" at bounding box center [799, 182] width 158 height 11
drag, startPoint x: 705, startPoint y: 195, endPoint x: 728, endPoint y: 195, distance: 22.8
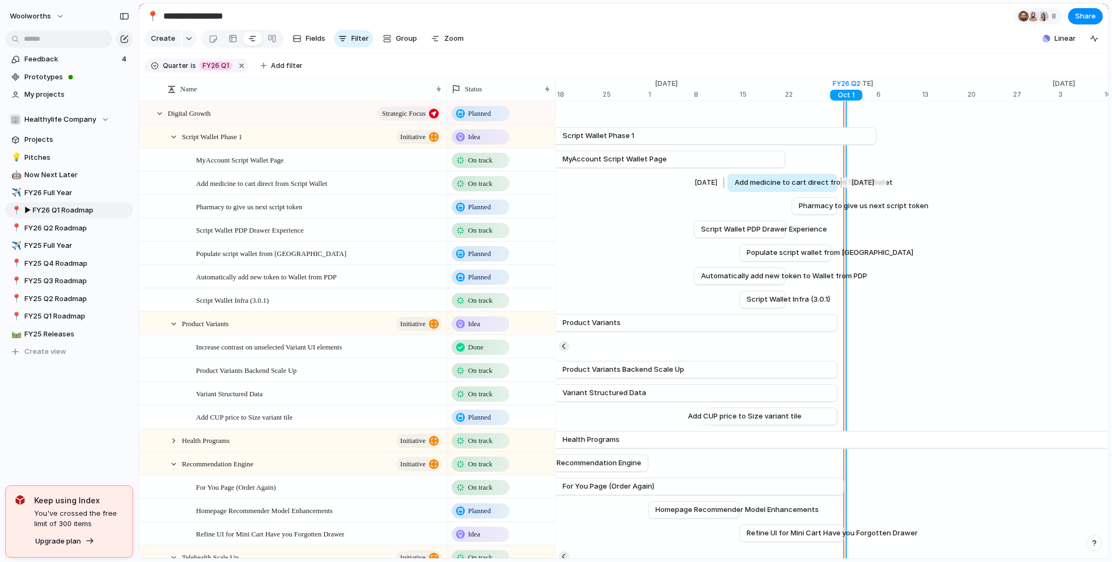
click at [728, 191] on div at bounding box center [725, 182] width 13 height 17
drag, startPoint x: 769, startPoint y: 189, endPoint x: 740, endPoint y: 191, distance: 28.3
click at [740, 188] on span "Add medicine to cart direct from Script Wallet" at bounding box center [813, 182] width 158 height 11
drag, startPoint x: 752, startPoint y: 191, endPoint x: 724, endPoint y: 194, distance: 28.5
click at [724, 188] on span "Add medicine to cart direct from Script Wallet" at bounding box center [786, 182] width 158 height 11
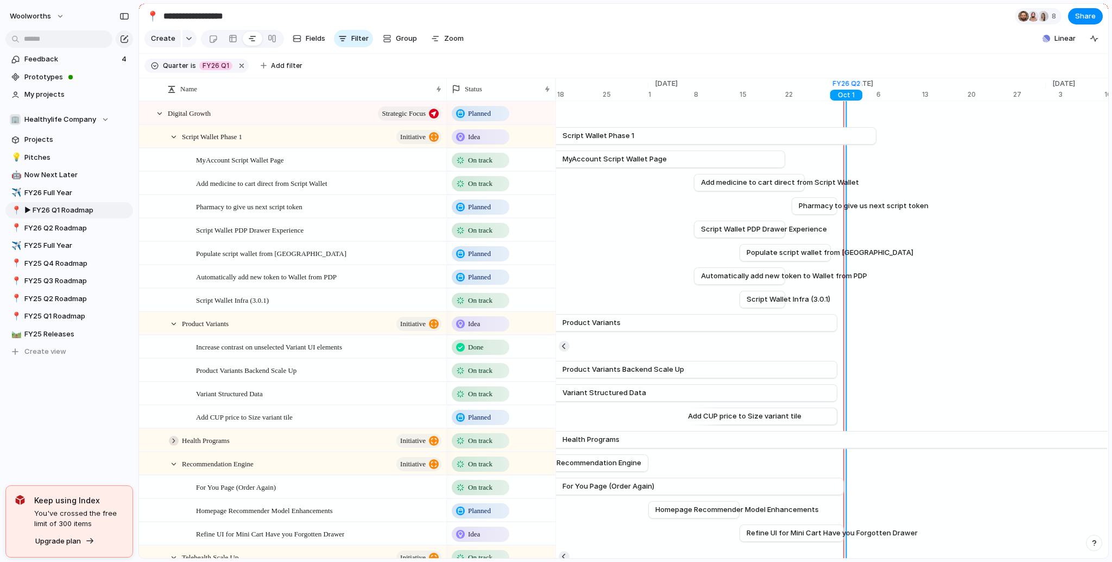
click at [173, 445] on div at bounding box center [174, 441] width 10 height 10
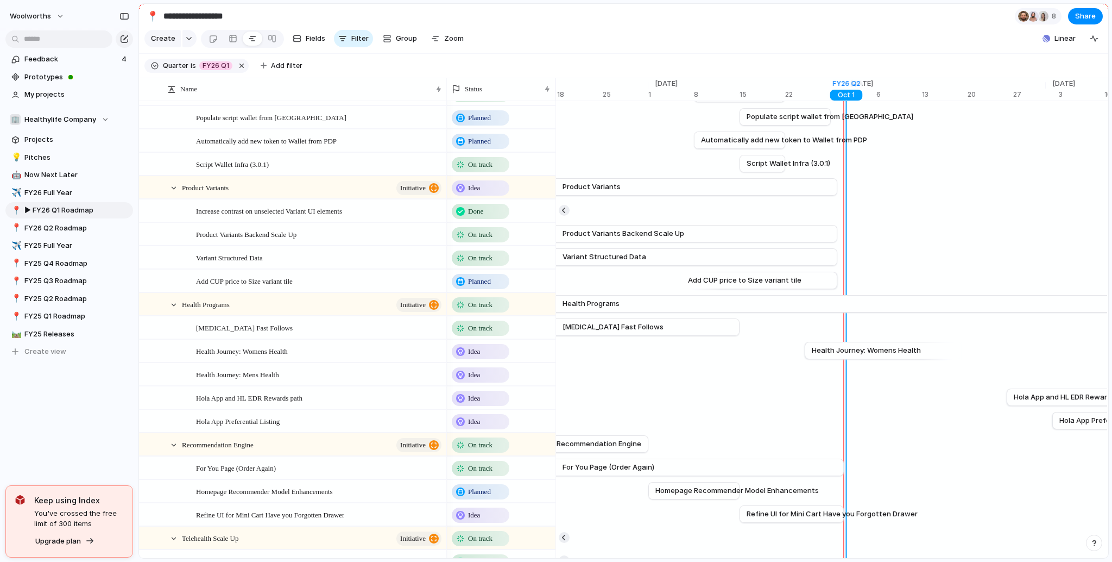
scroll to position [196, 0]
